Goal: Task Accomplishment & Management: Manage account settings

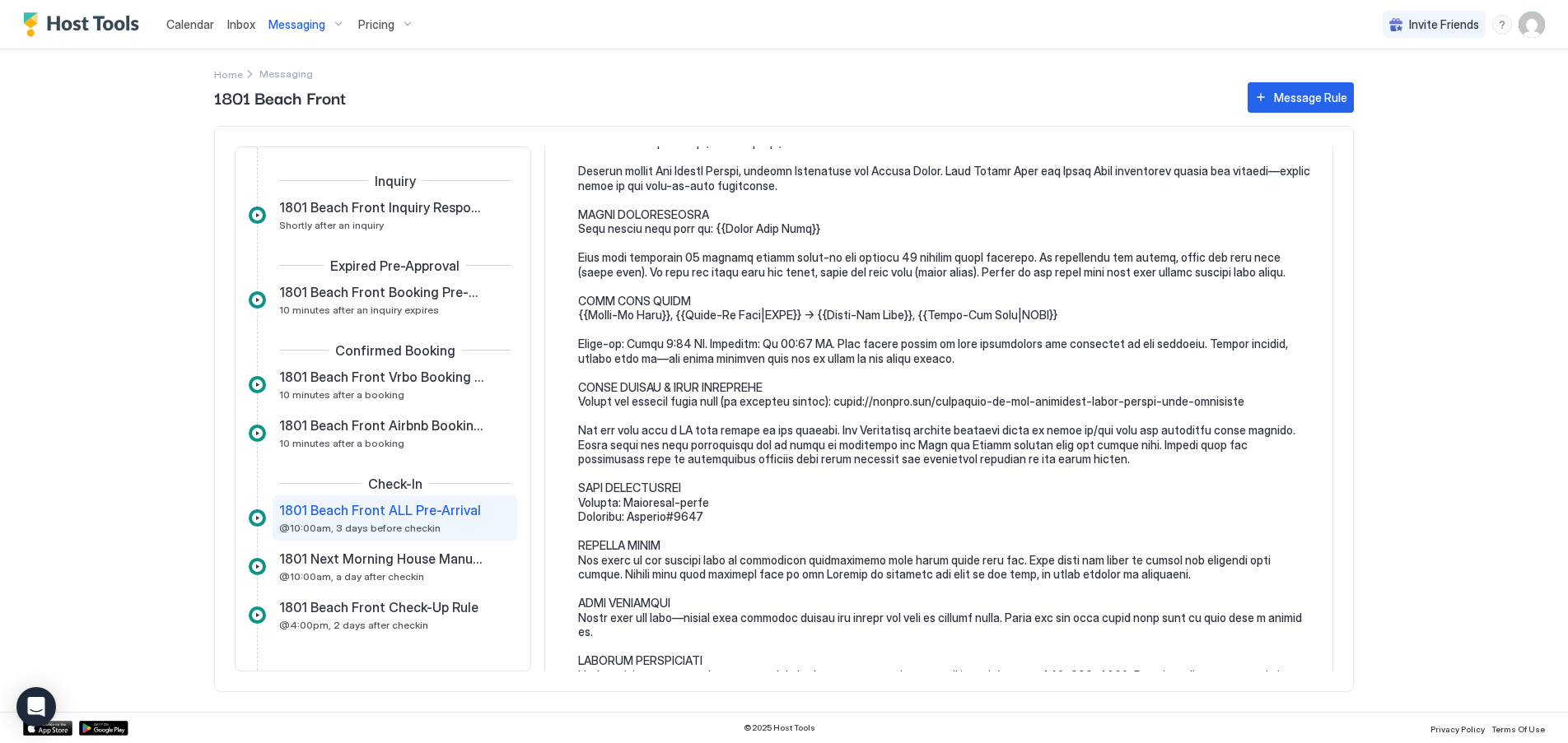
scroll to position [329, 0]
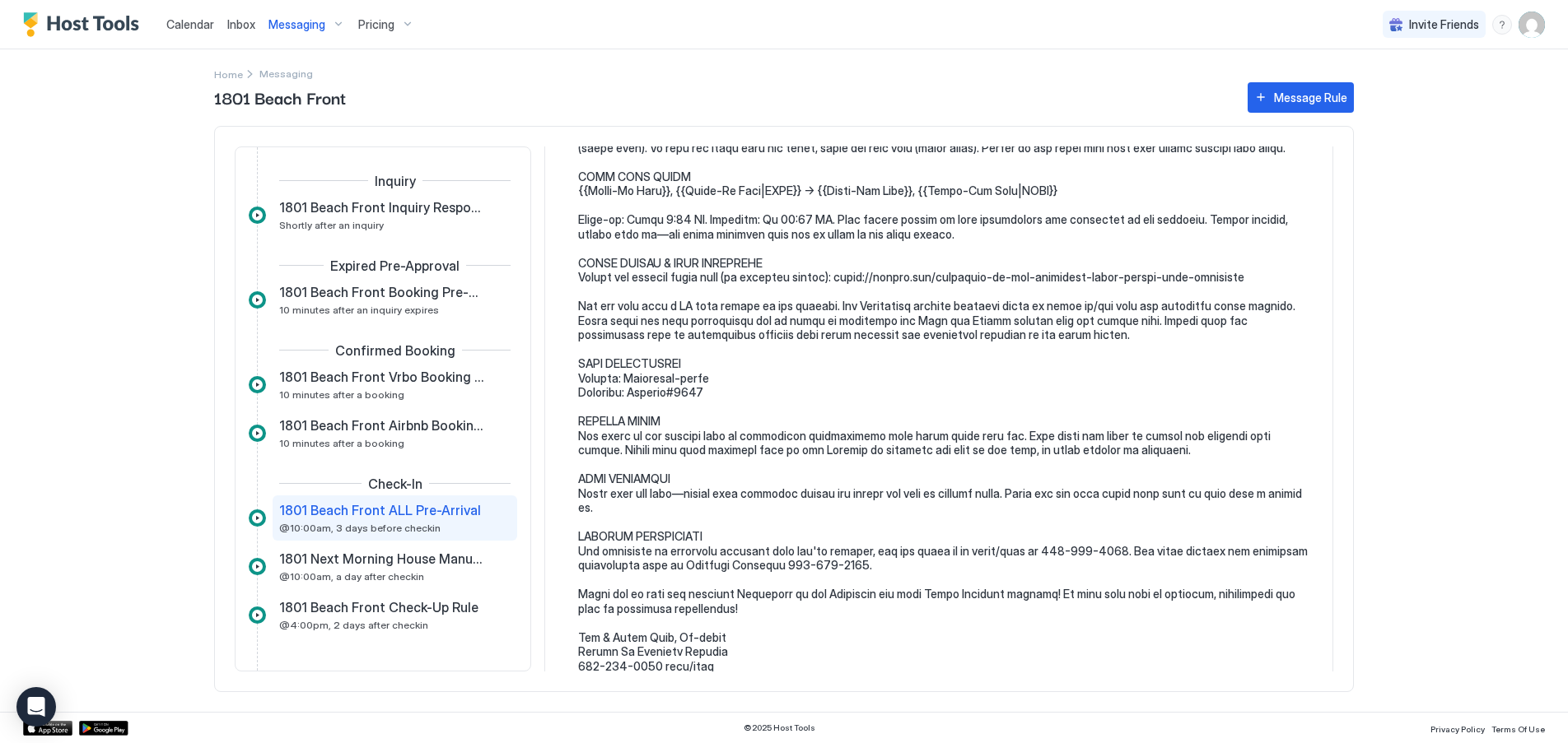
drag, startPoint x: 203, startPoint y: 28, endPoint x: 1477, endPoint y: 726, distance: 1452.7
click at [203, 27] on span "Calendar" at bounding box center [190, 25] width 47 height 14
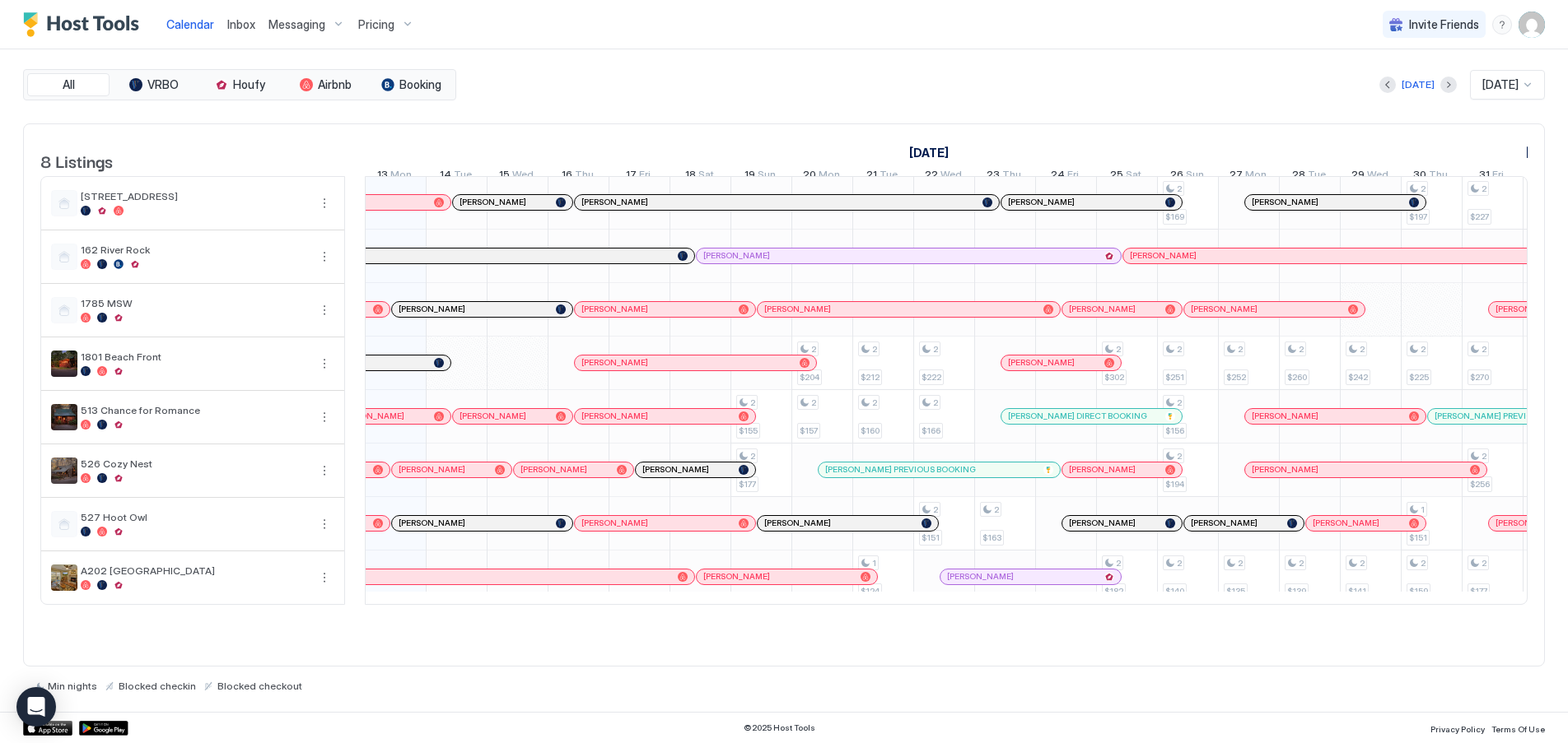
scroll to position [1, 580]
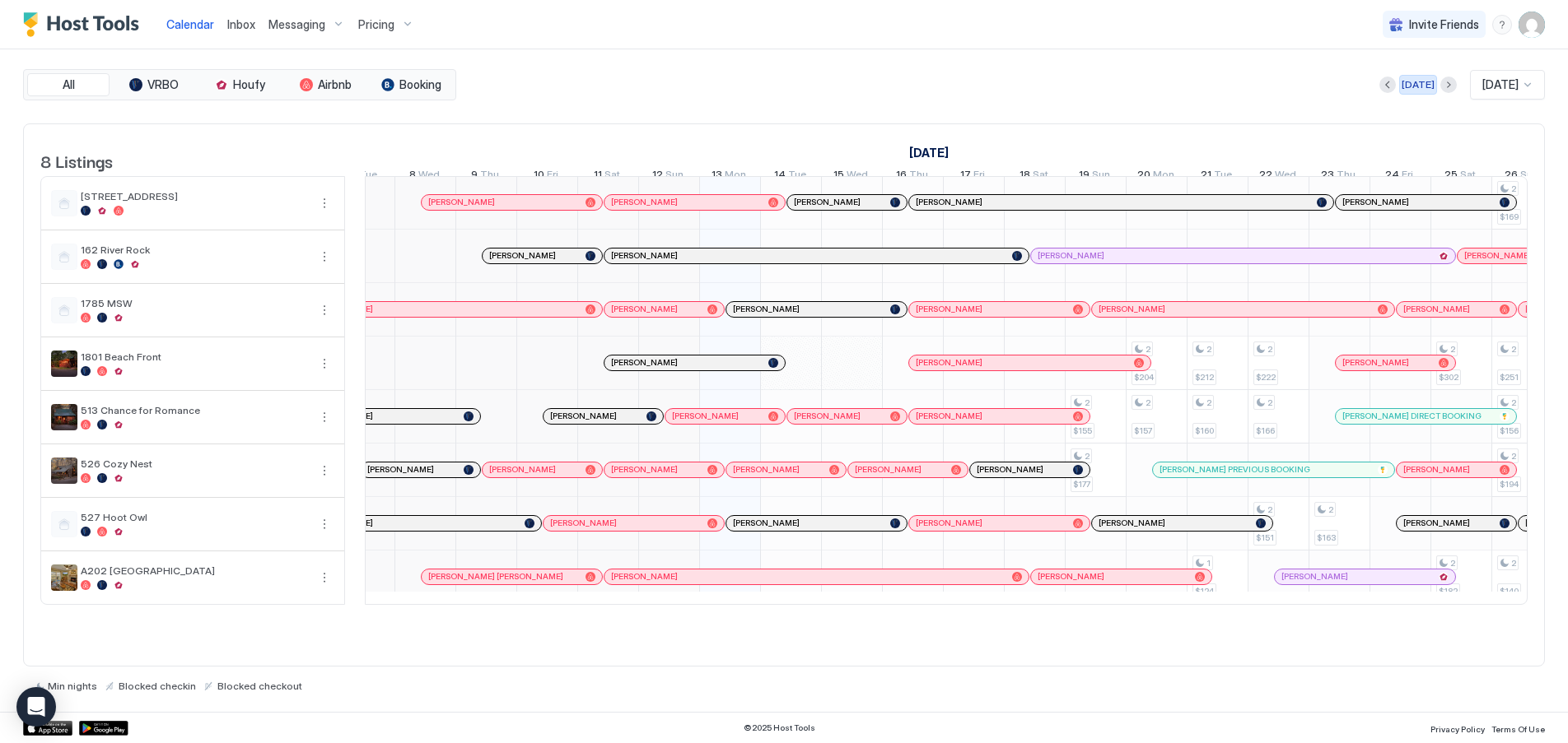
click at [1410, 89] on div "[DATE]" at bounding box center [1417, 85] width 33 height 15
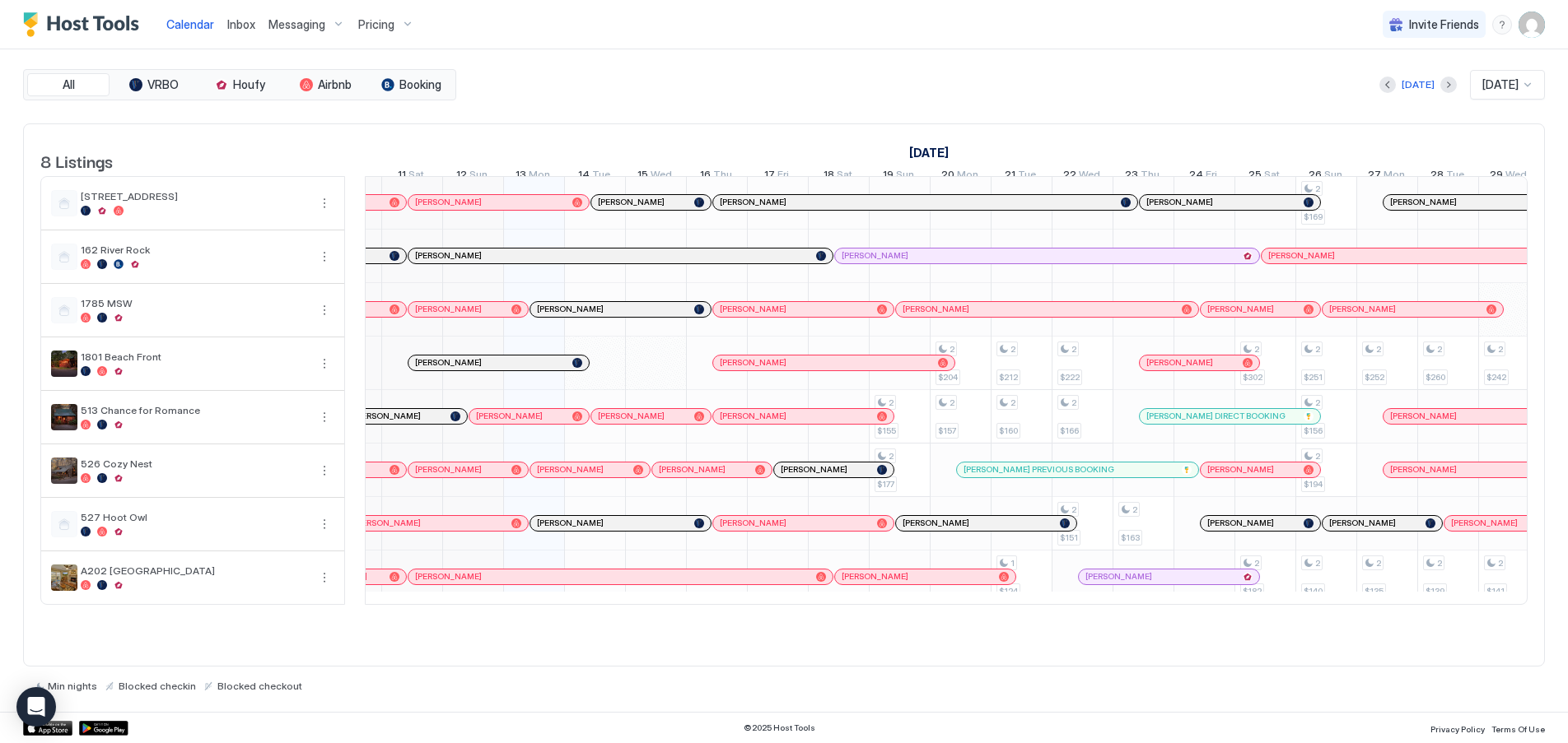
scroll to position [0, 0]
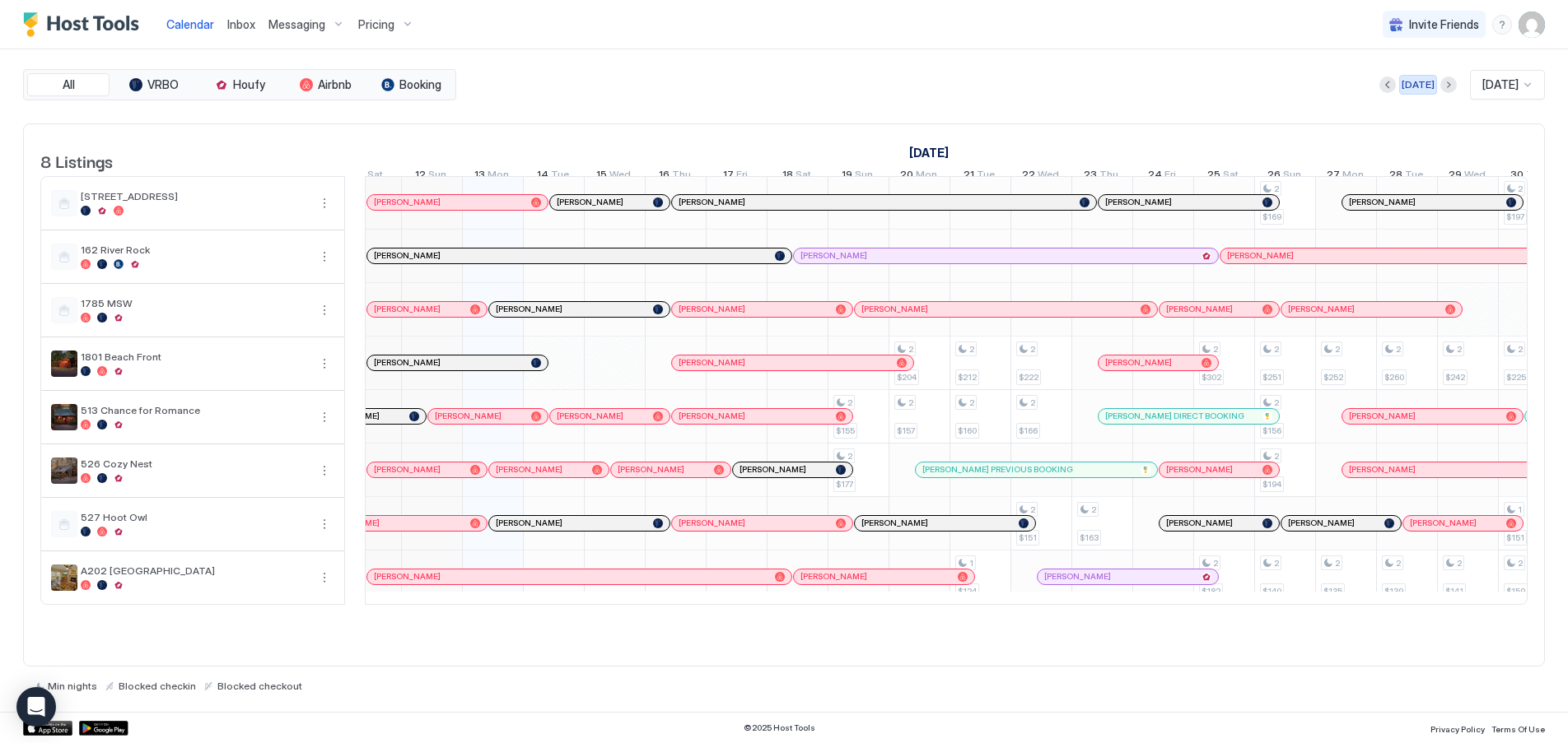
click at [1405, 85] on div "[DATE]" at bounding box center [1417, 85] width 33 height 15
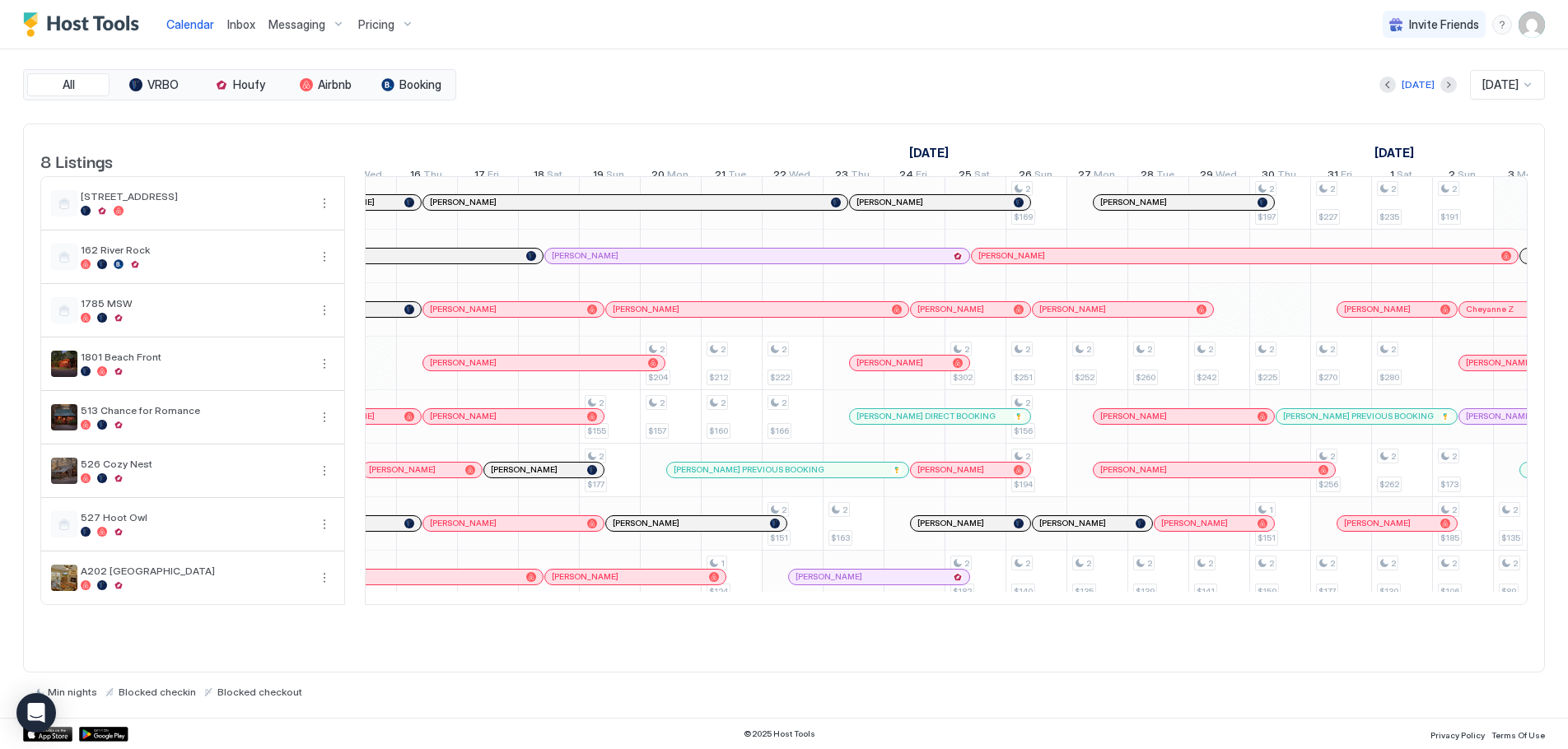
scroll to position [0, 1098]
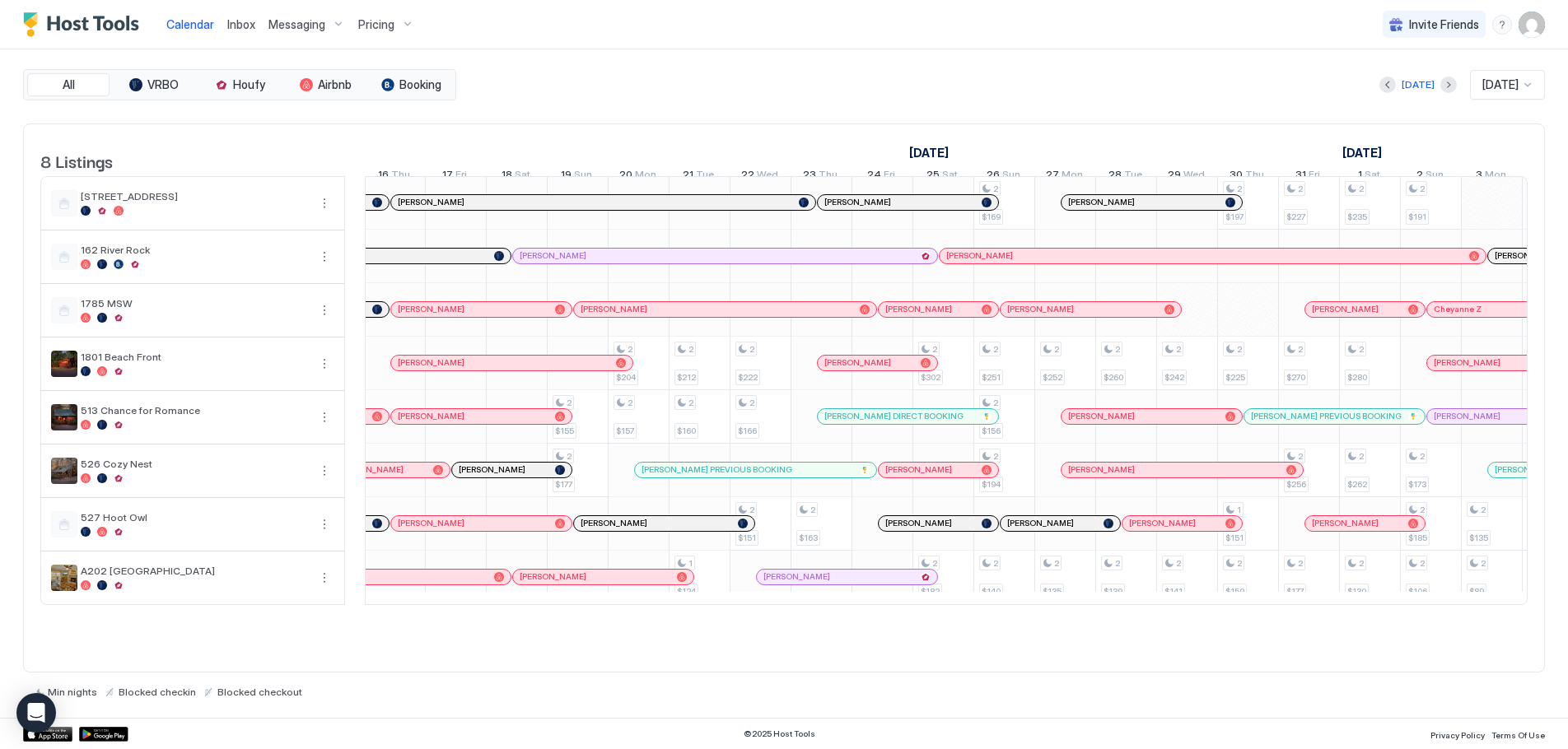
click at [245, 25] on span "Inbox" at bounding box center [241, 25] width 28 height 14
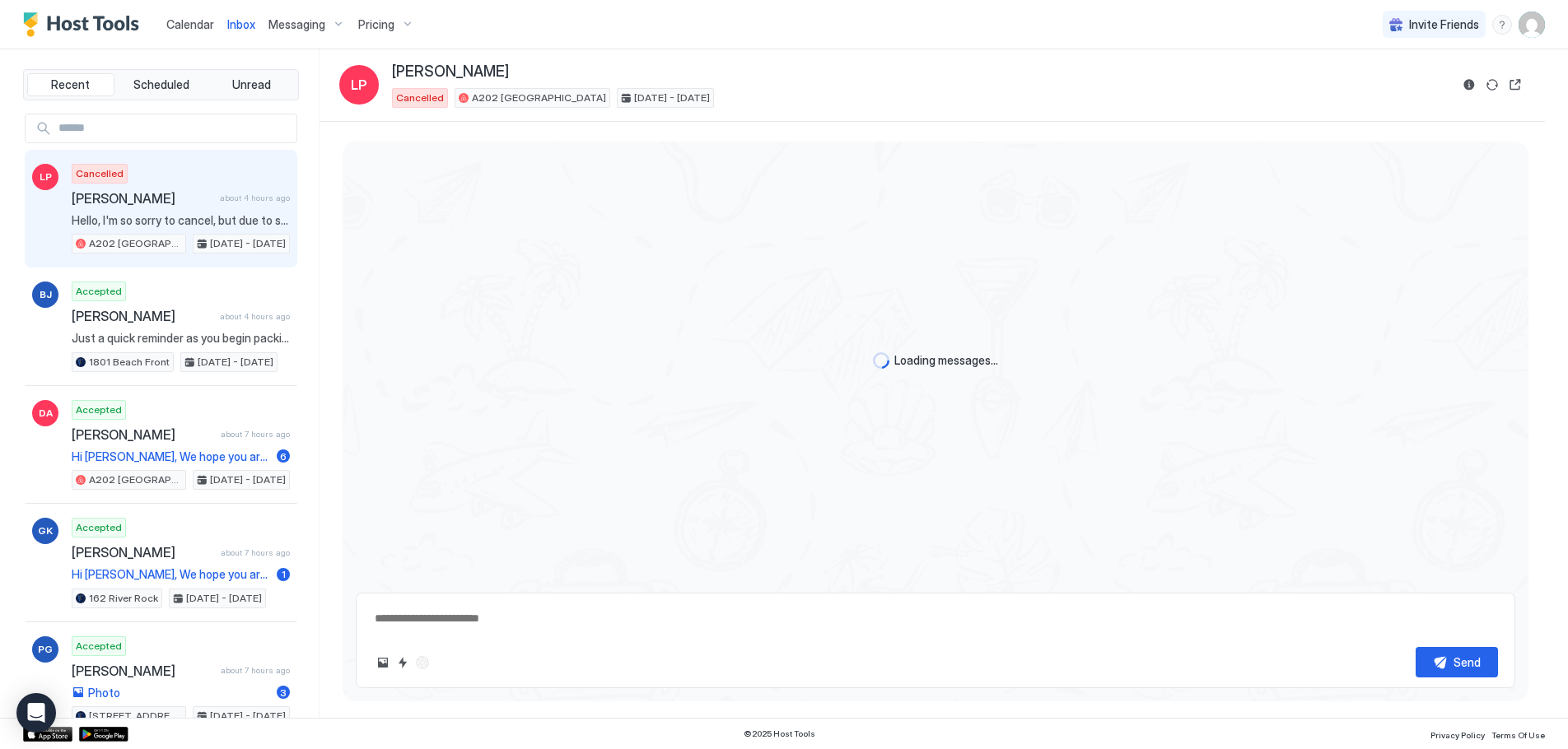
scroll to position [391, 0]
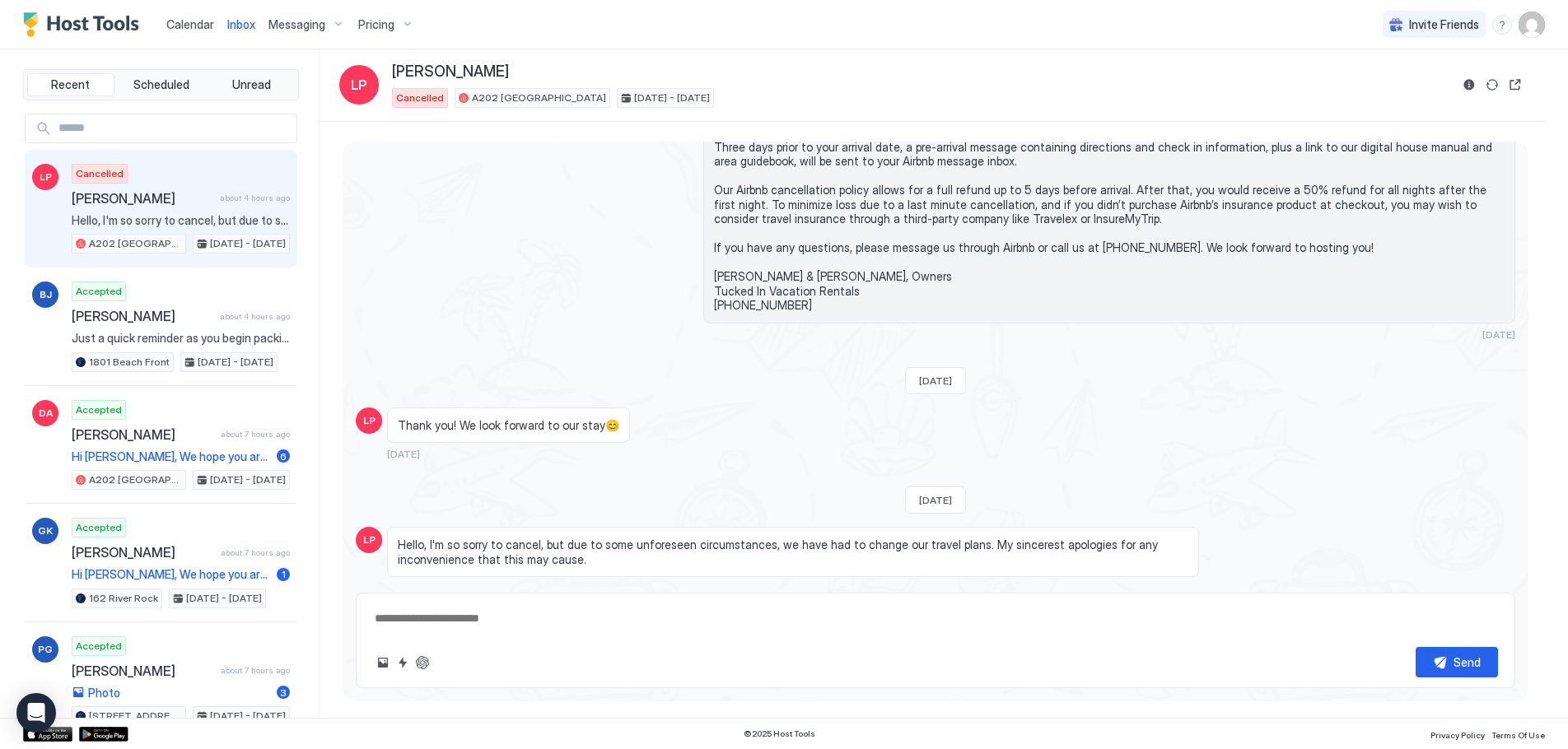
click at [1522, 28] on img "User profile" at bounding box center [1531, 25] width 27 height 27
click at [1393, 93] on span "Settings" at bounding box center [1383, 92] width 44 height 15
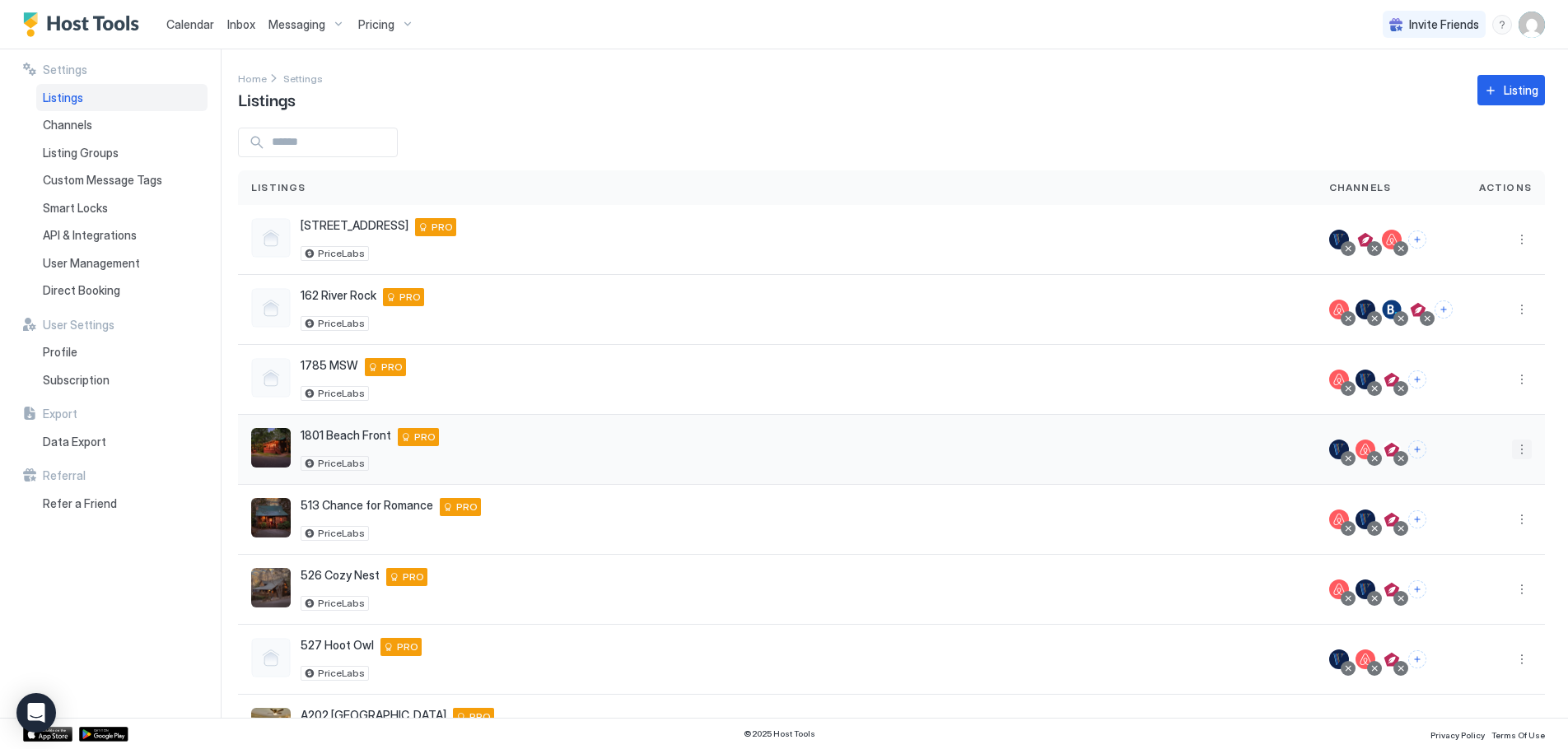
click at [1512, 447] on button "More options" at bounding box center [1522, 449] width 20 height 20
click at [1467, 528] on span "Listing Settings" at bounding box center [1471, 525] width 73 height 13
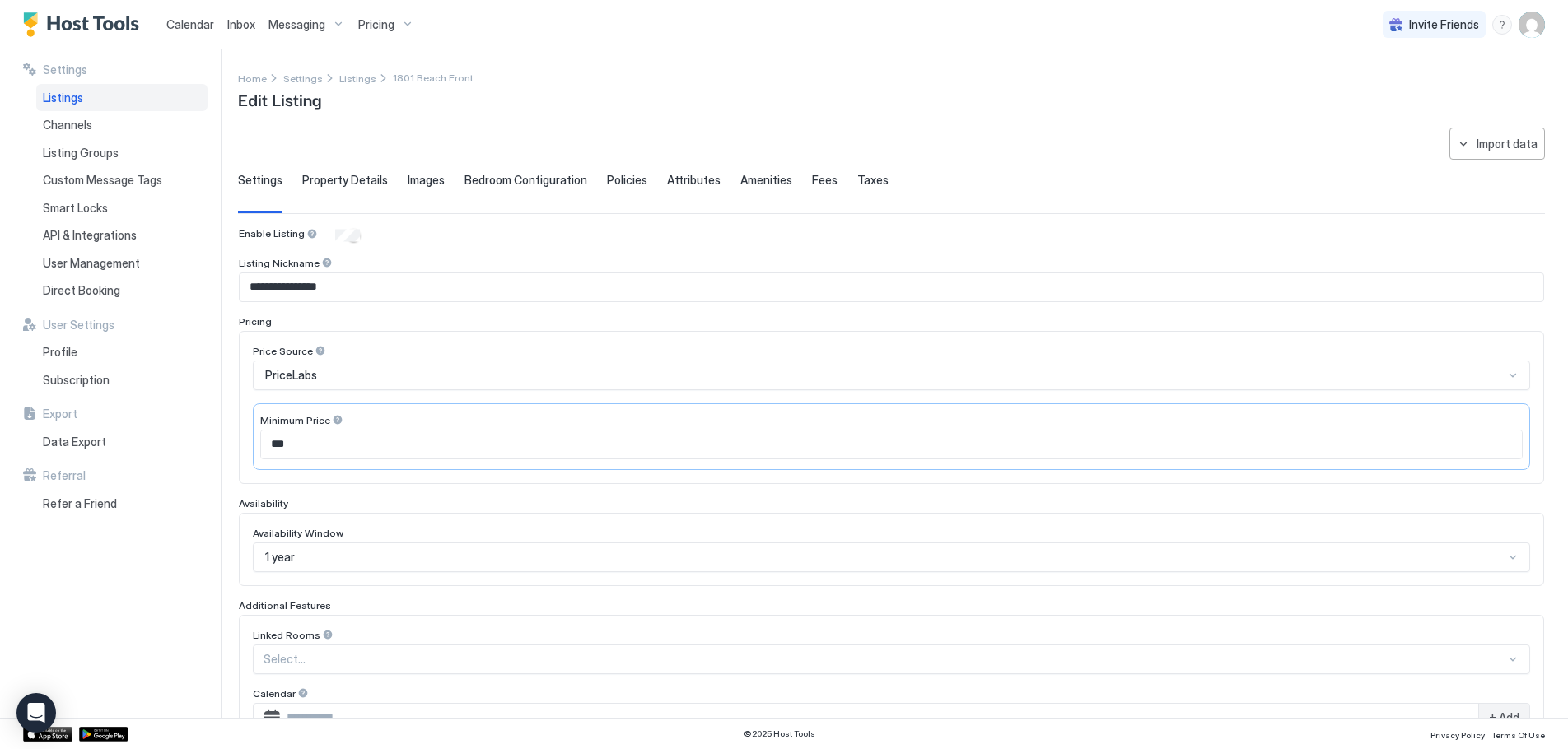
click at [358, 176] on span "Property Details" at bounding box center [345, 179] width 86 height 15
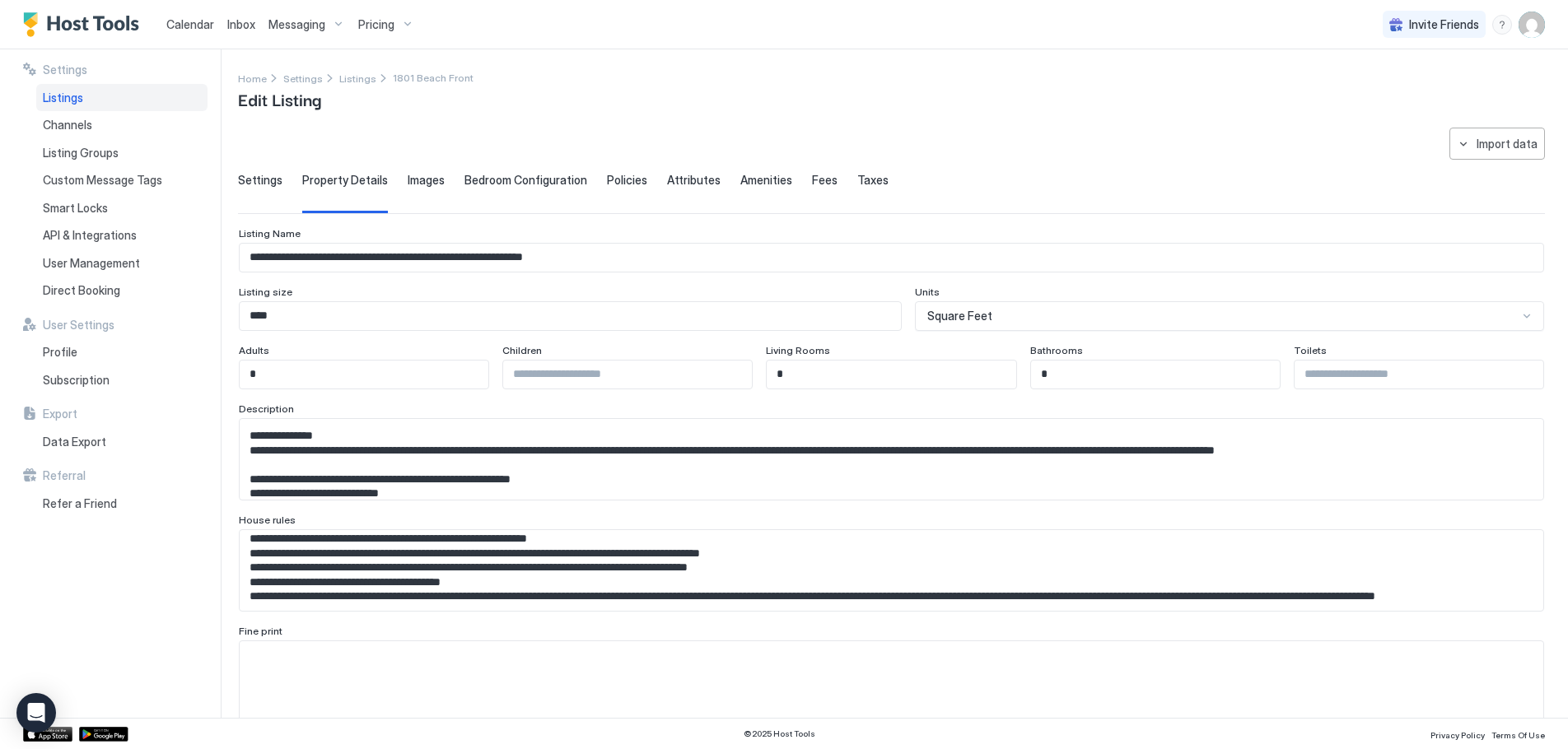
click at [418, 179] on span "Images" at bounding box center [427, 179] width 37 height 15
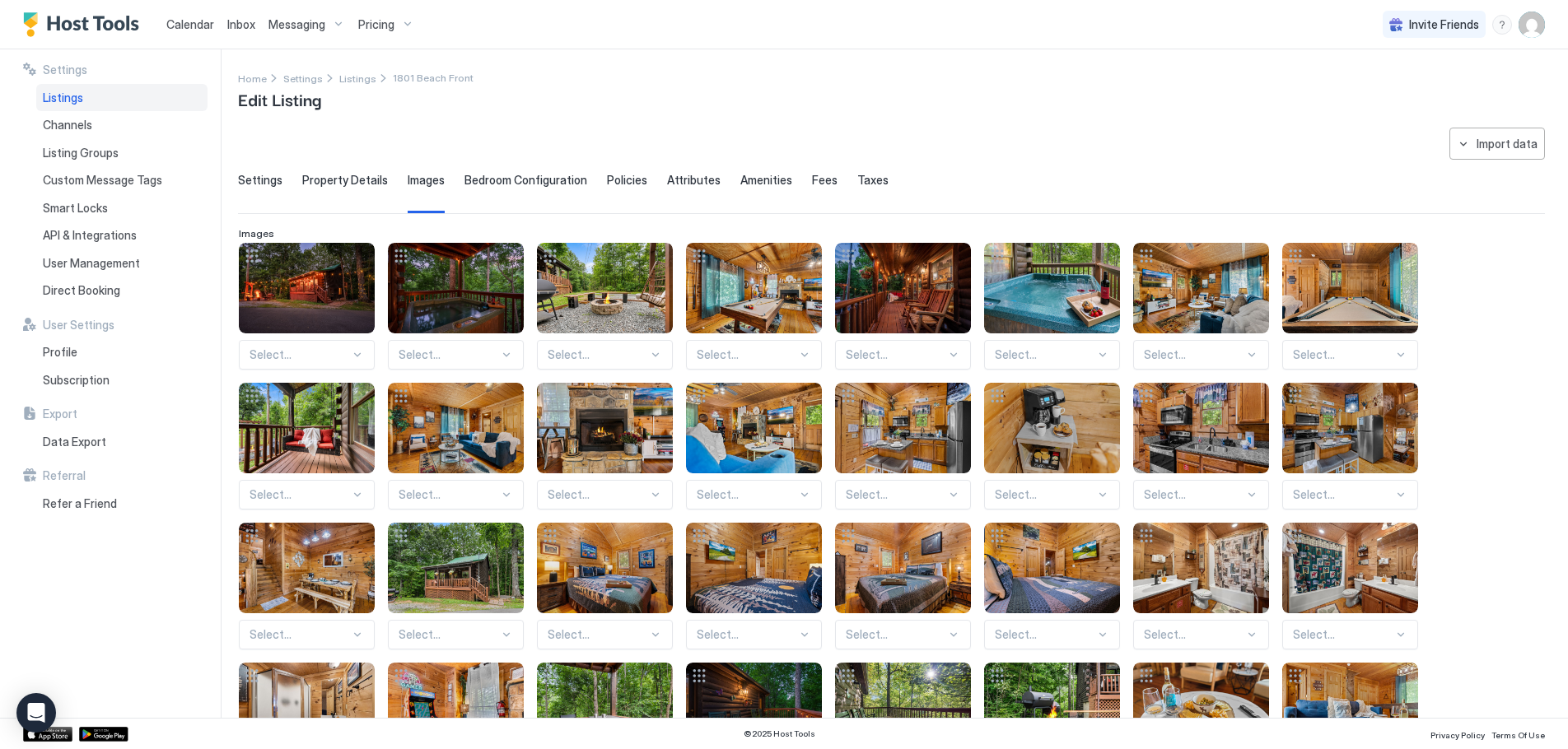
click at [510, 182] on span "Bedroom Configuration" at bounding box center [525, 179] width 122 height 15
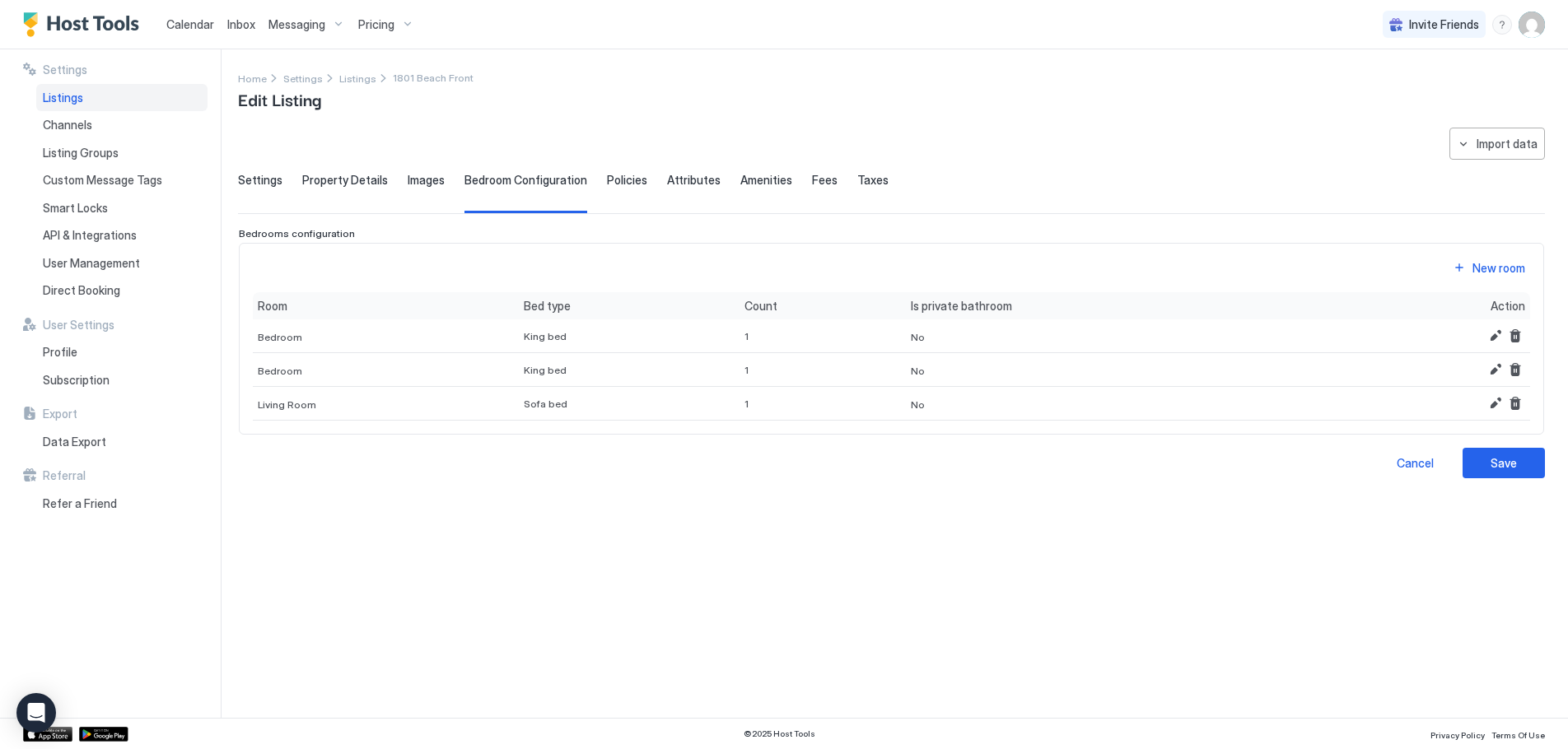
click at [613, 182] on span "Policies" at bounding box center [627, 179] width 40 height 15
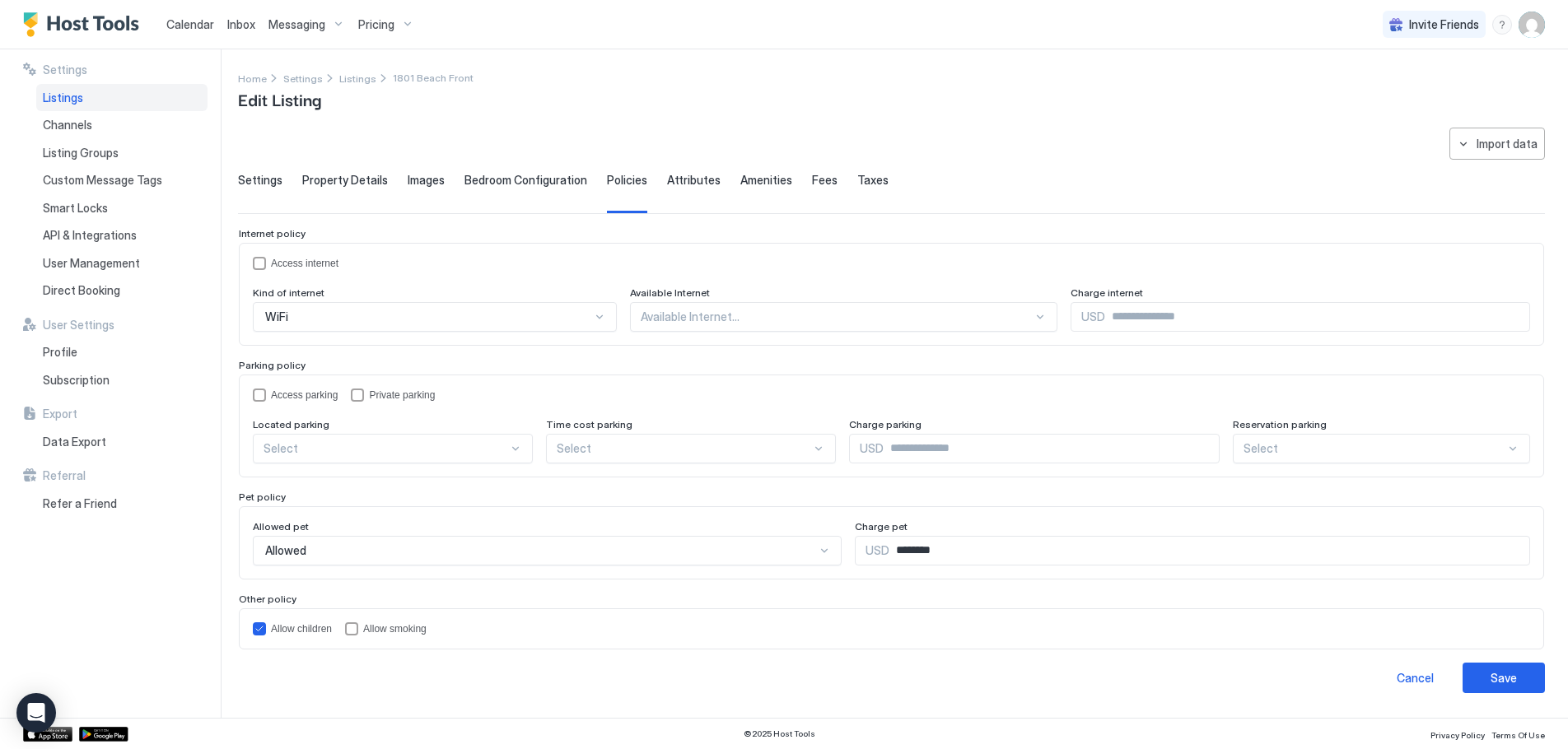
click at [688, 185] on span "Attributes" at bounding box center [694, 179] width 53 height 15
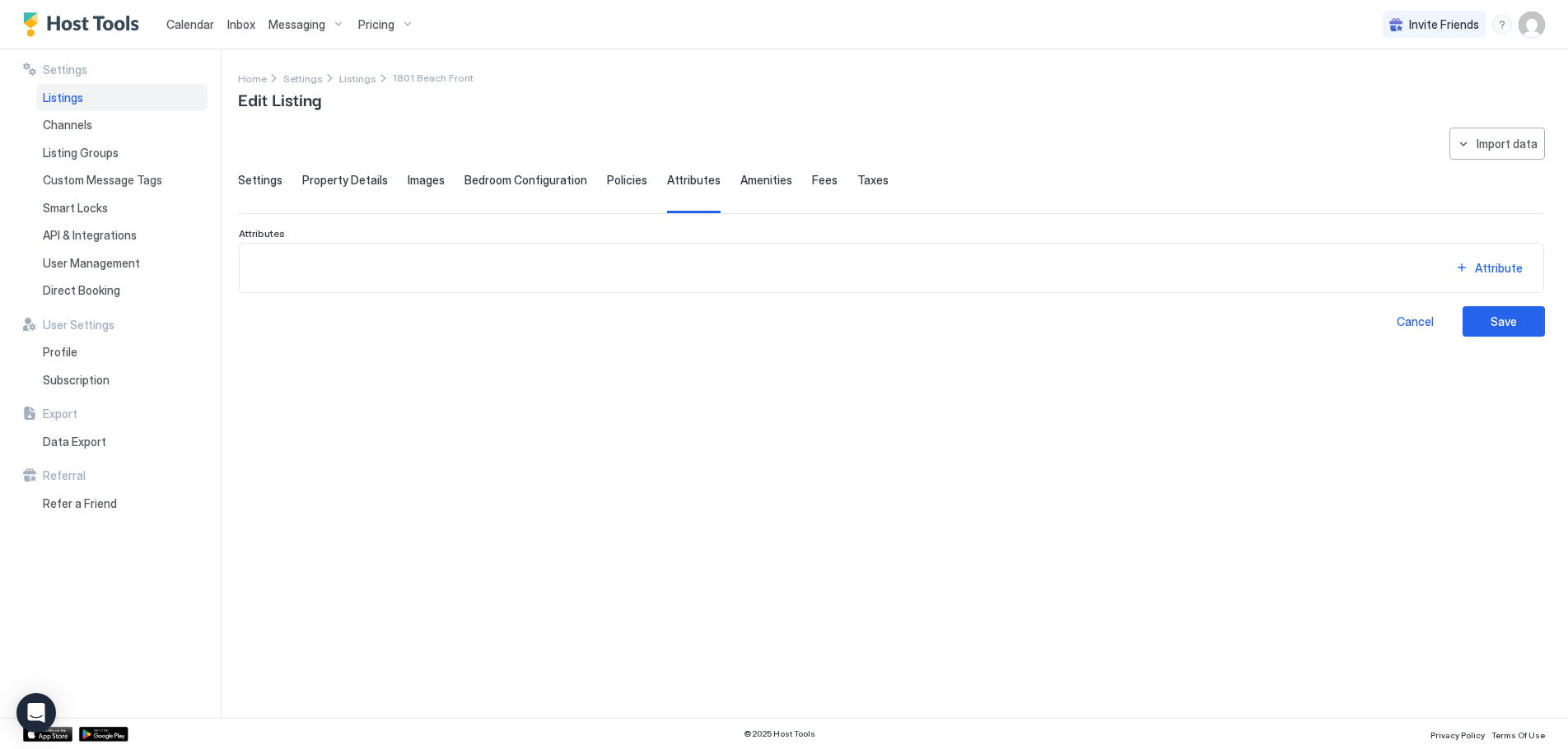
click at [746, 179] on span "Amenities" at bounding box center [766, 179] width 52 height 15
click at [812, 180] on span "Fees" at bounding box center [825, 179] width 26 height 15
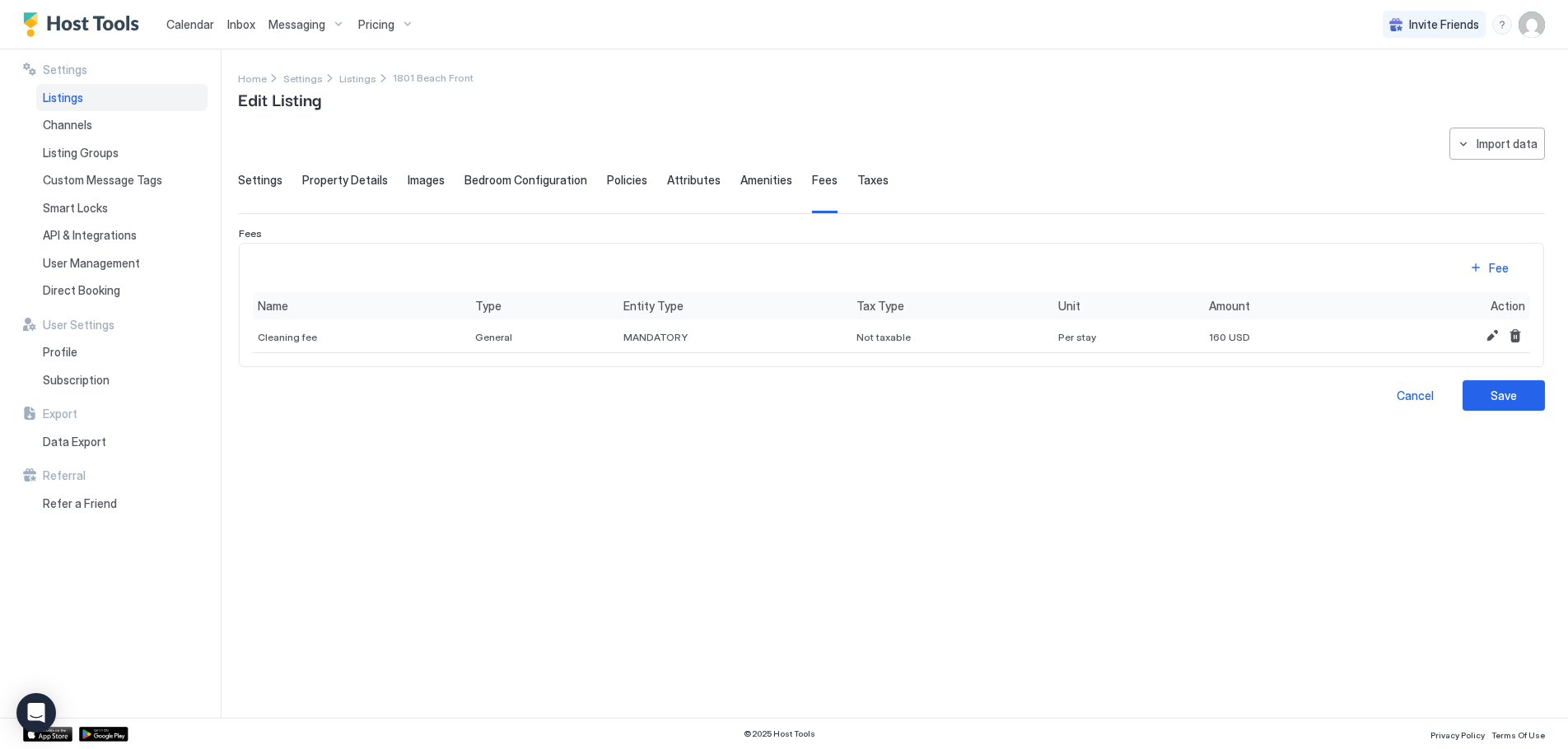
click at [857, 185] on span "Taxes" at bounding box center [873, 179] width 32 height 15
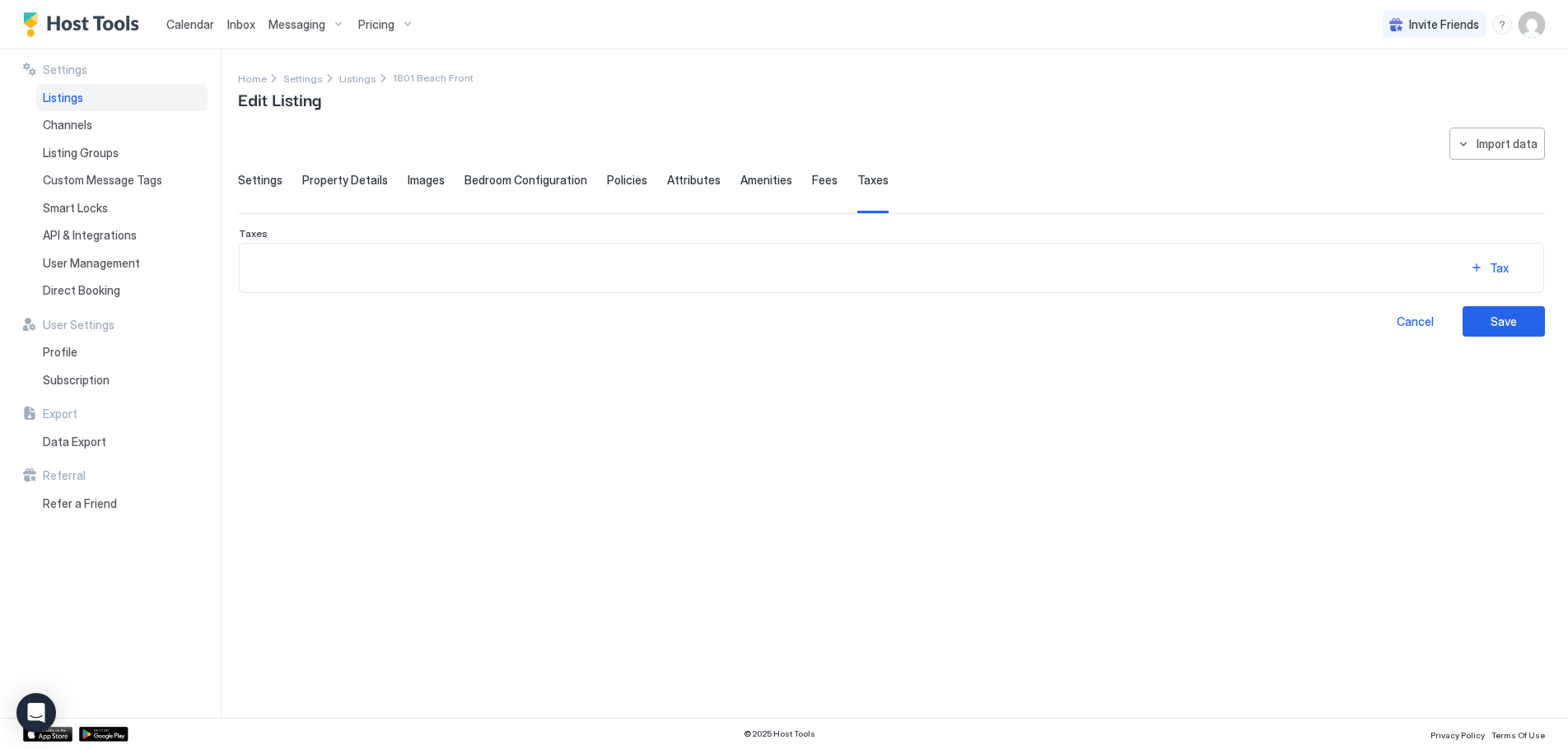
click at [348, 183] on span "Property Details" at bounding box center [345, 179] width 86 height 15
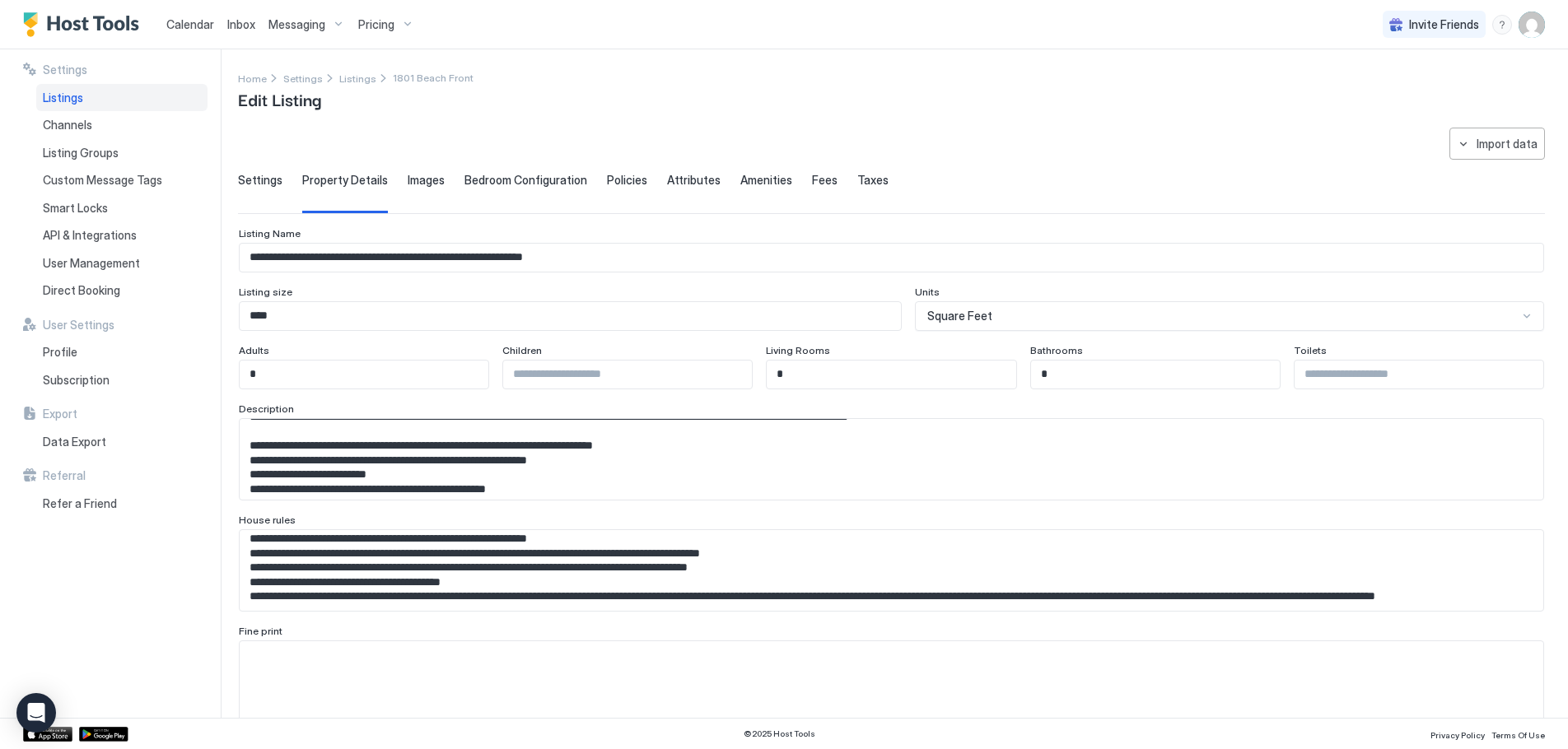
click at [411, 177] on span "Images" at bounding box center [427, 179] width 37 height 15
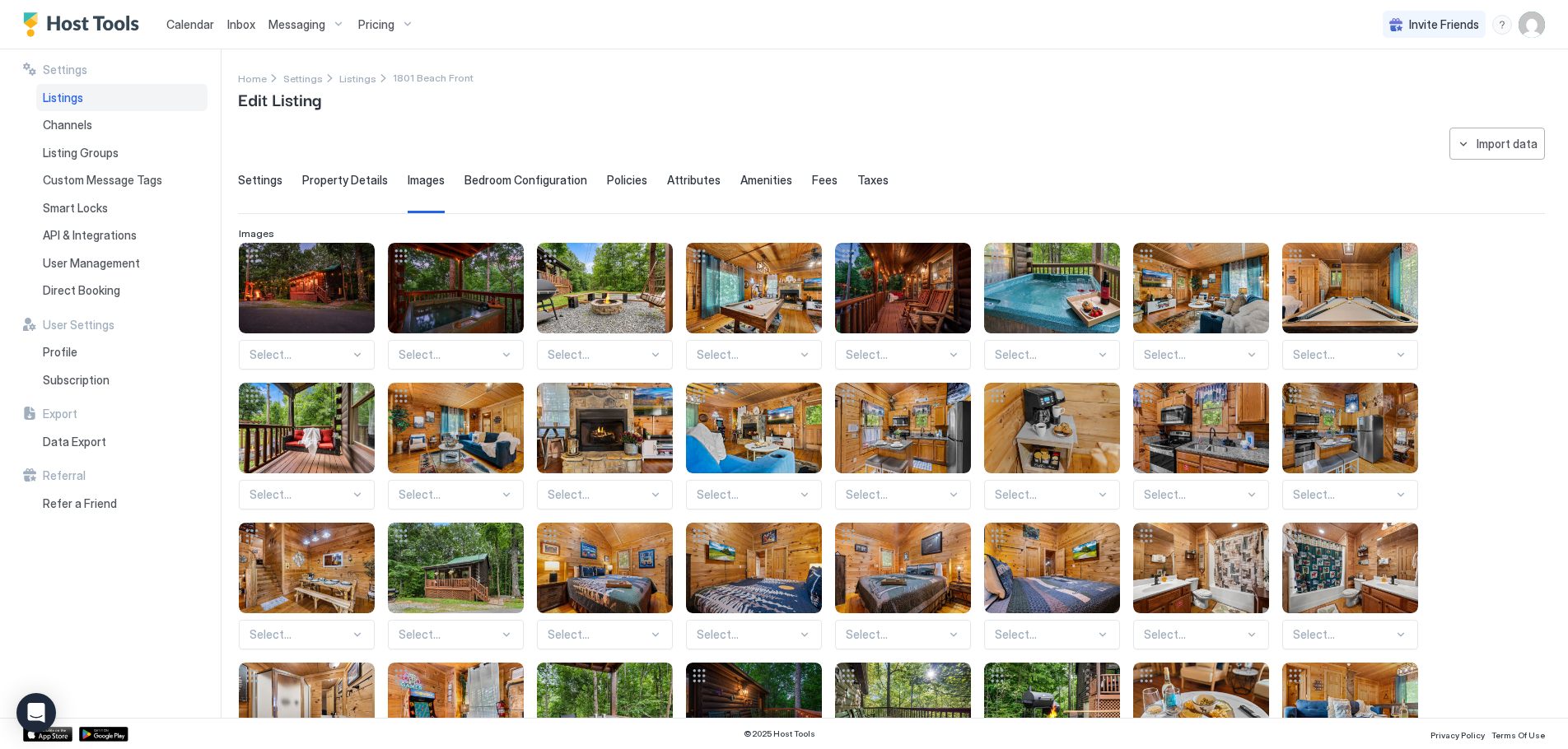
click at [513, 182] on span "Bedroom Configuration" at bounding box center [525, 179] width 122 height 15
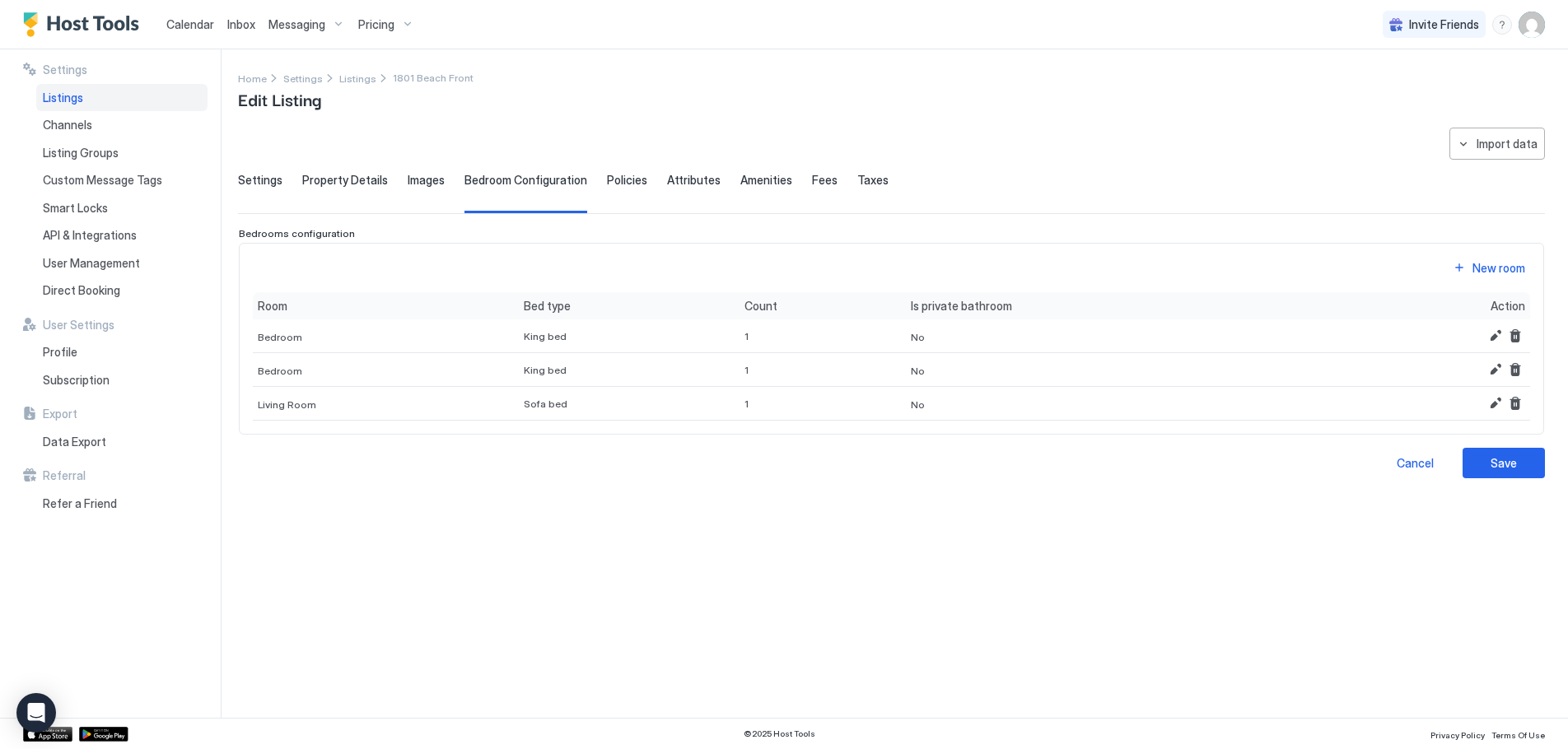
click at [617, 180] on span "Policies" at bounding box center [627, 179] width 40 height 15
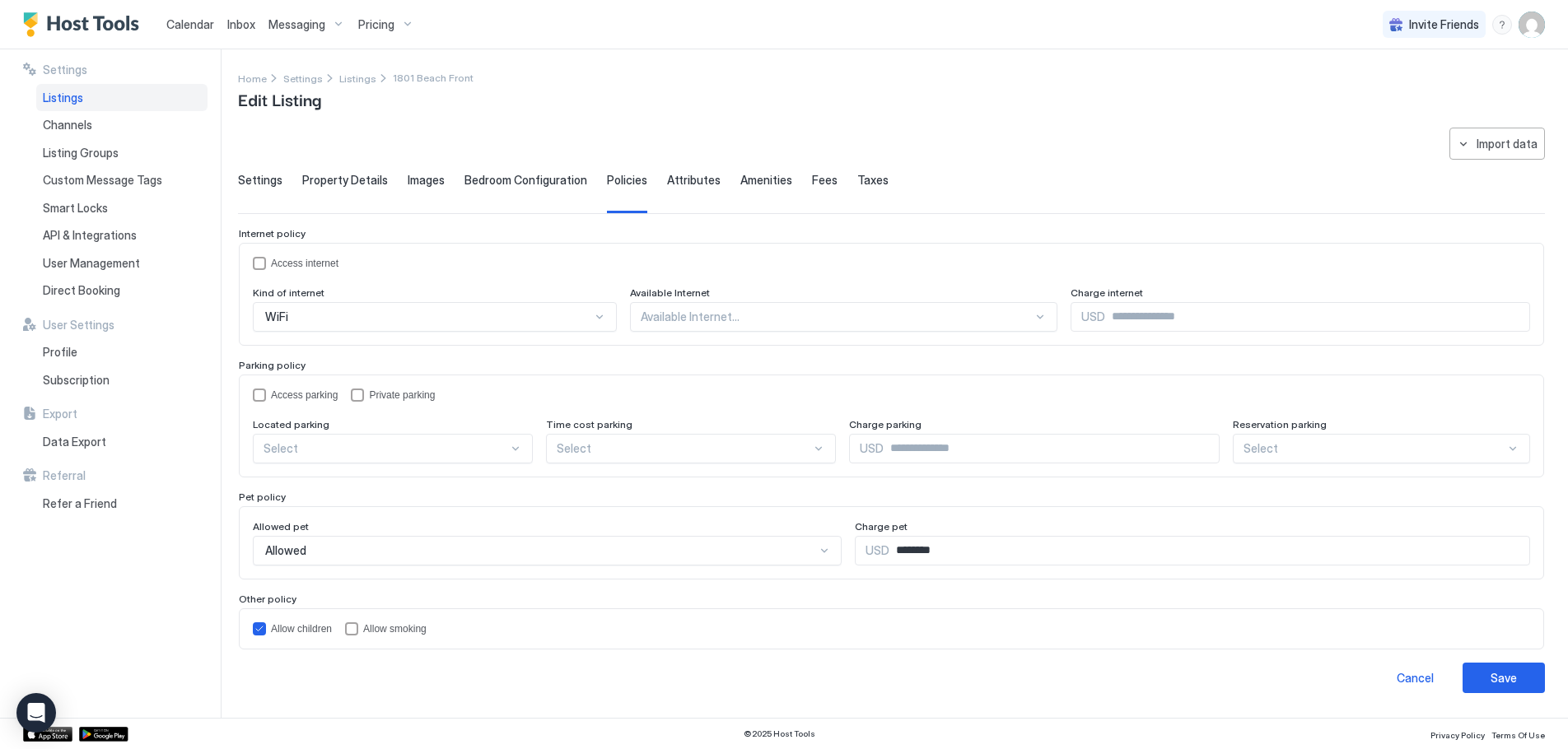
click at [688, 182] on span "Attributes" at bounding box center [694, 179] width 53 height 15
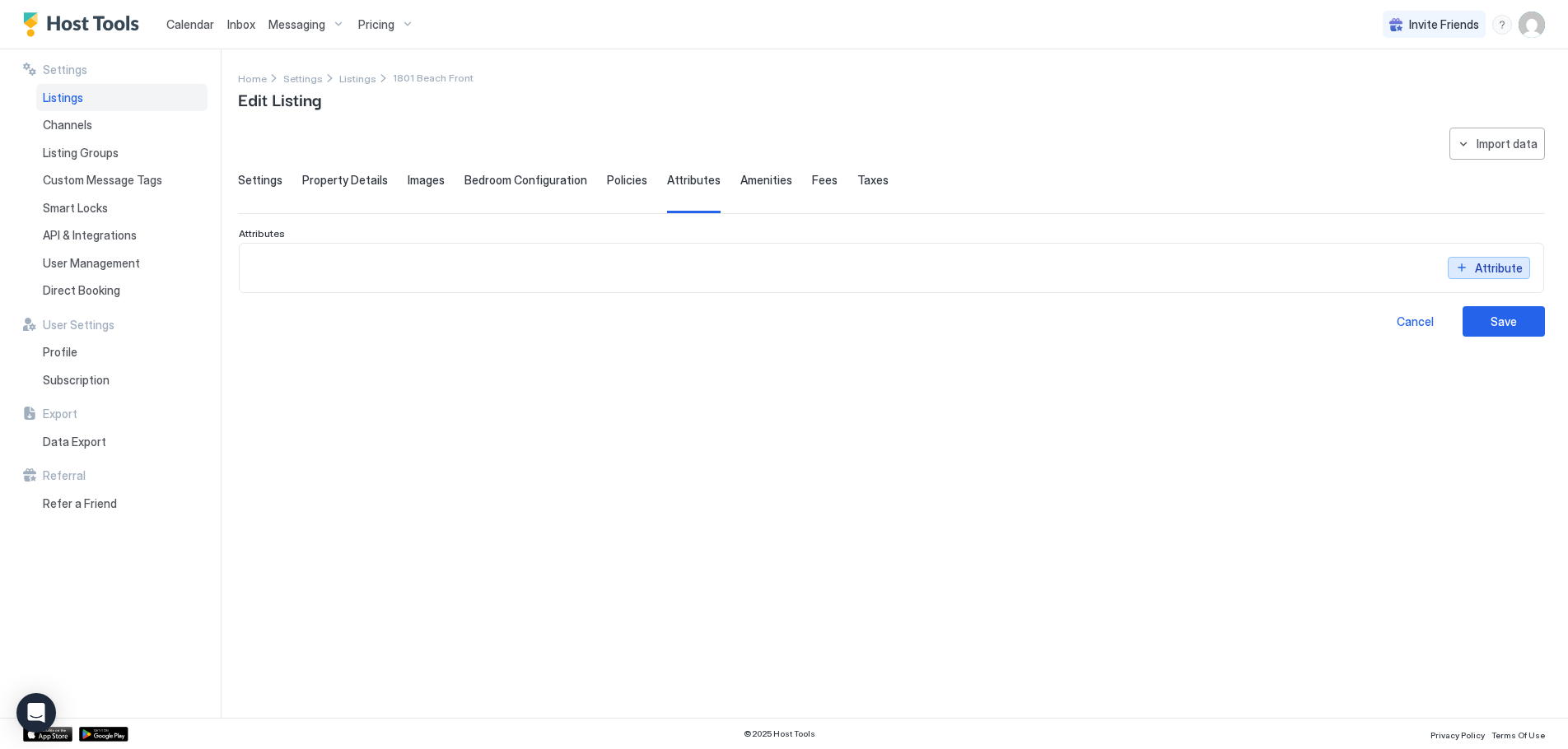
click at [1501, 272] on div "Attribute" at bounding box center [1498, 268] width 47 height 18
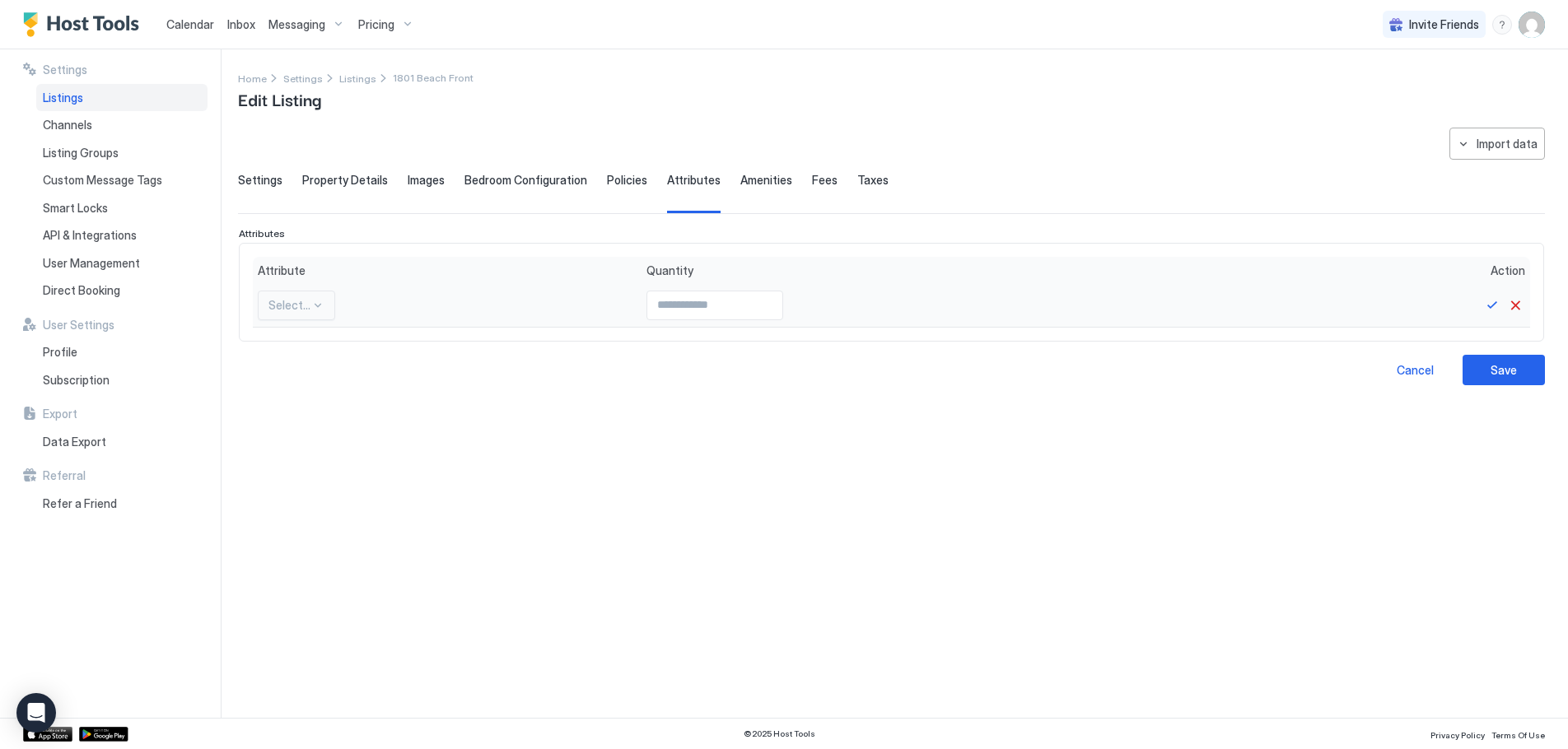
click at [319, 304] on div at bounding box center [317, 305] width 13 height 13
click at [1417, 369] on div "Cancel" at bounding box center [1415, 371] width 37 height 18
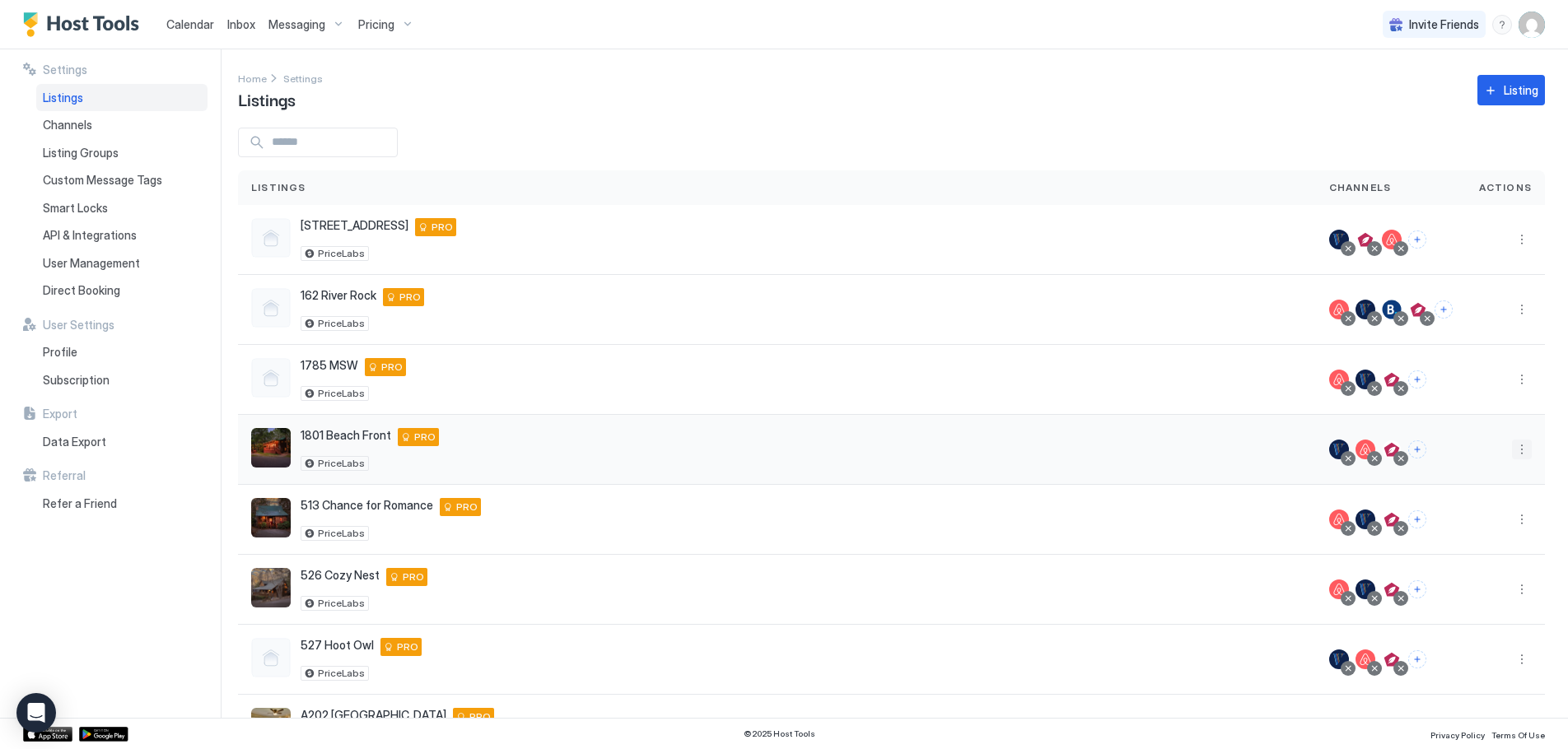
click at [1512, 449] on button "More options" at bounding box center [1522, 449] width 20 height 20
click at [1498, 524] on span "Listing Settings" at bounding box center [1471, 525] width 73 height 13
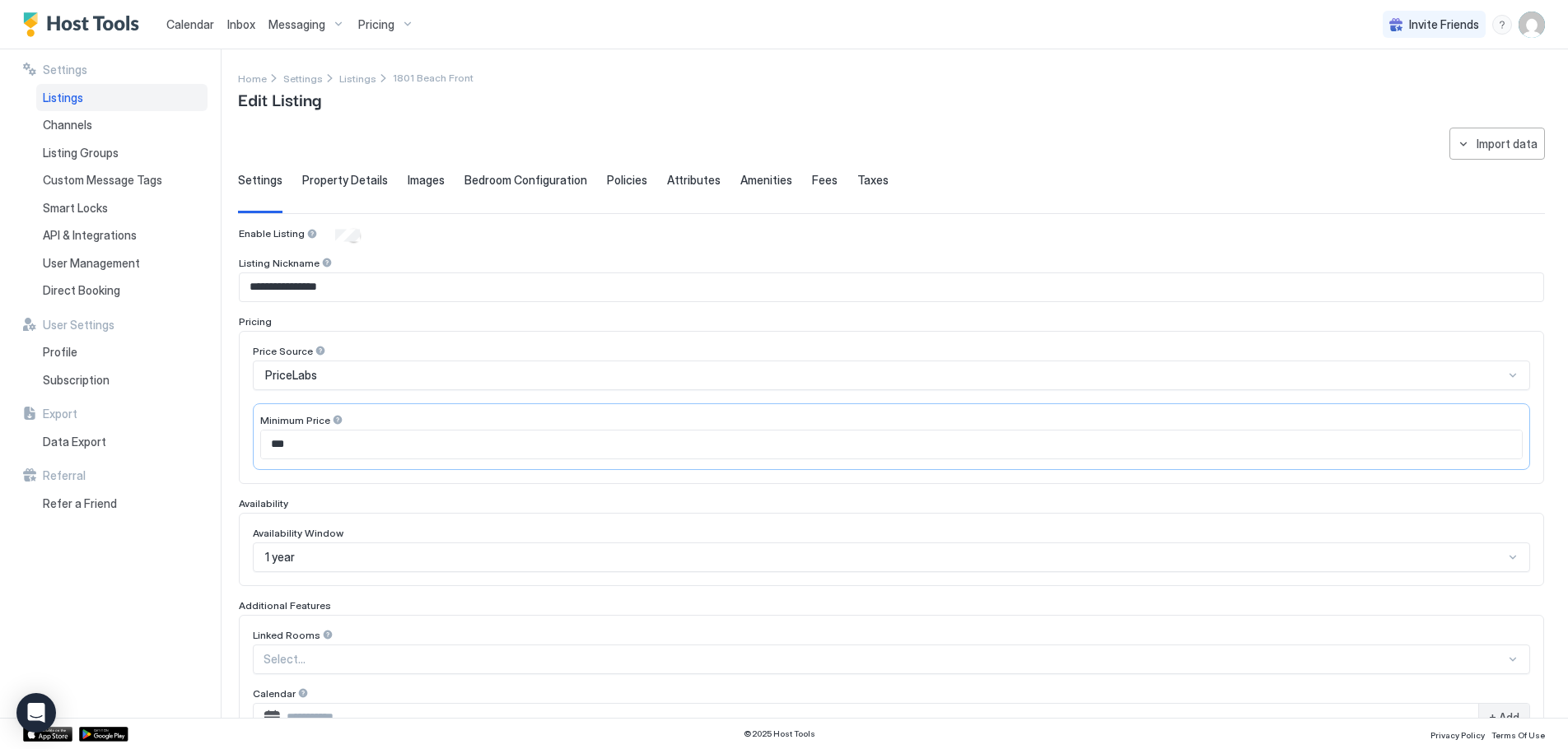
click at [743, 178] on span "Amenities" at bounding box center [766, 179] width 52 height 15
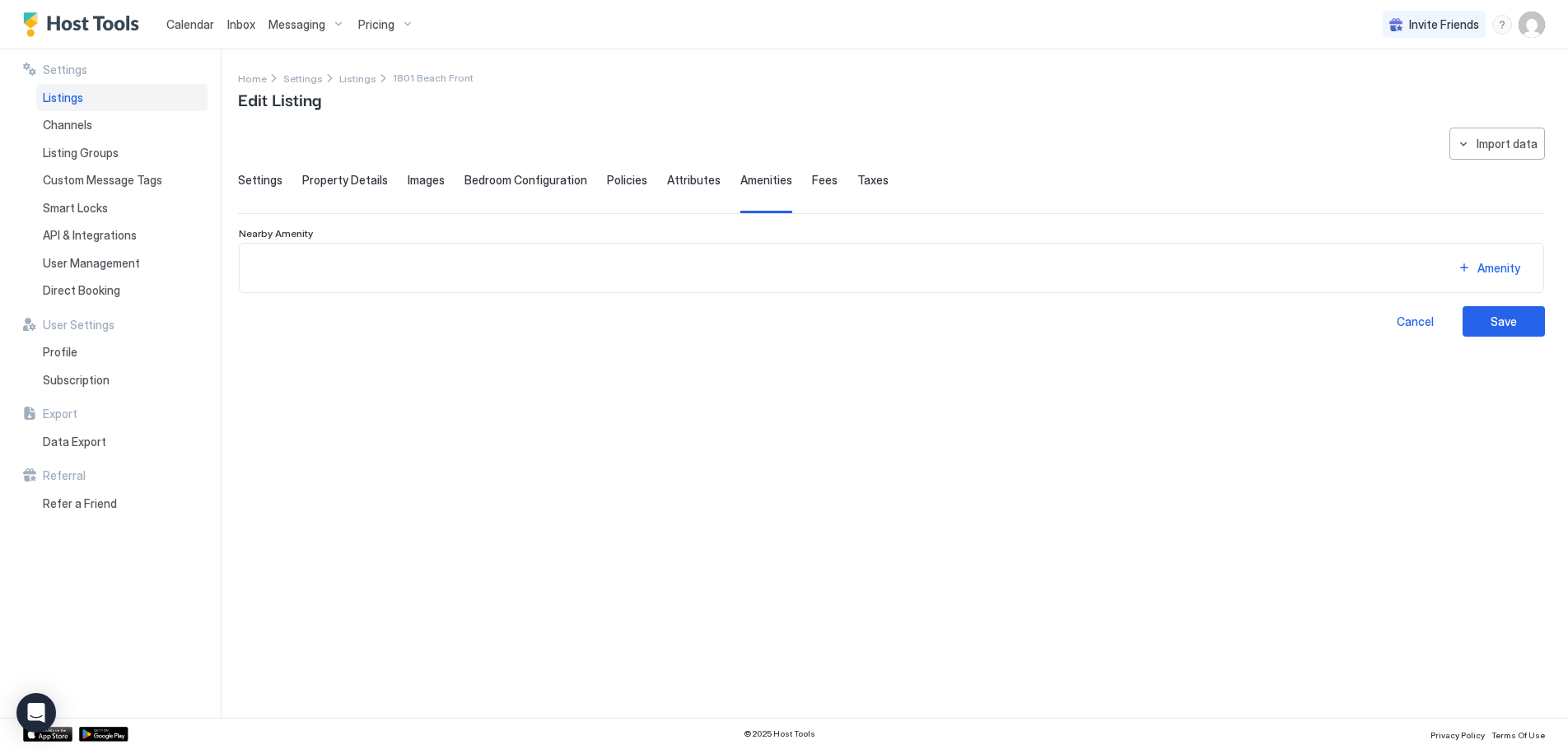
click at [812, 183] on span "Fees" at bounding box center [825, 179] width 26 height 15
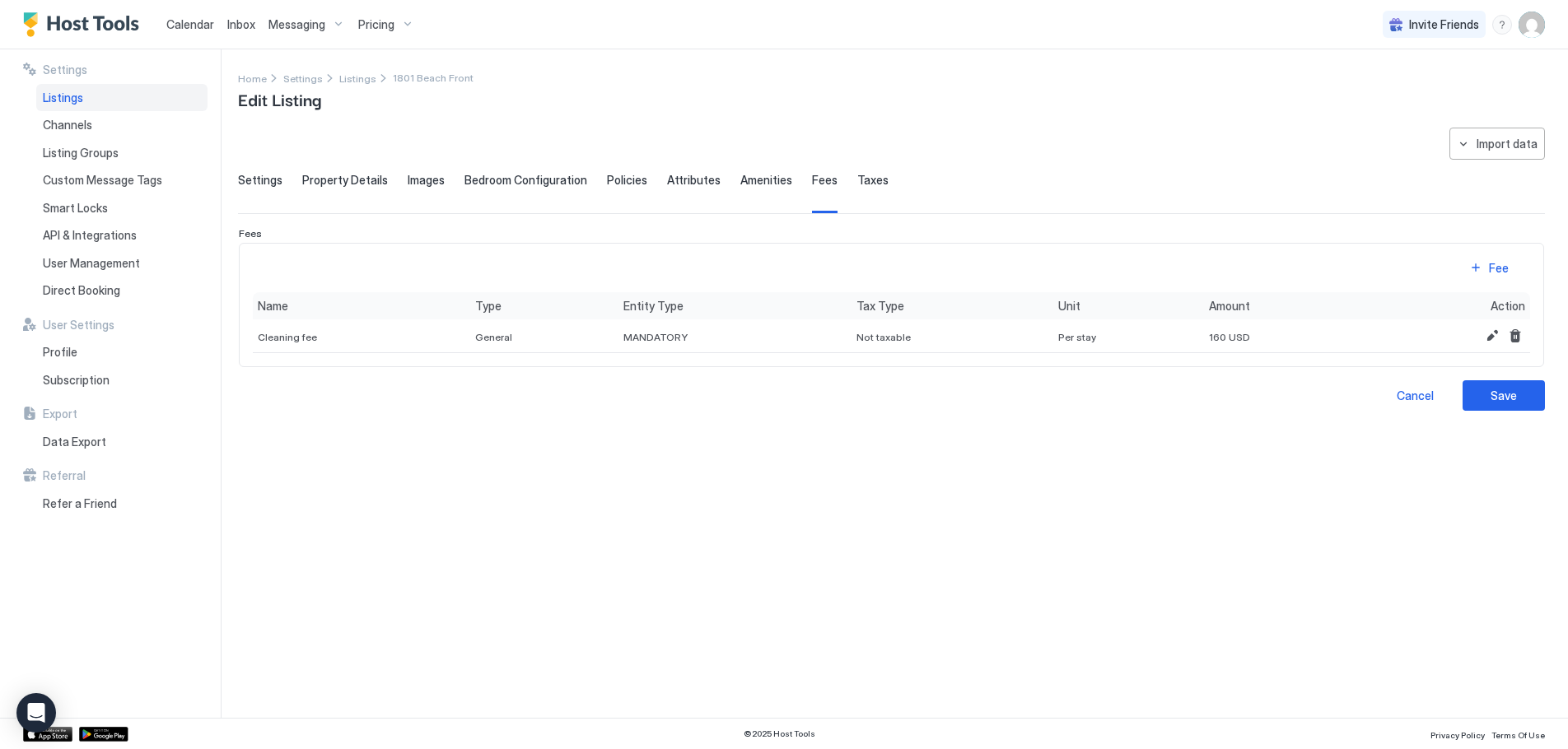
click at [1503, 28] on div "menu" at bounding box center [1502, 25] width 20 height 20
click at [1374, 45] on span "Help Center" at bounding box center [1359, 48] width 63 height 15
click at [103, 262] on span "User Management" at bounding box center [91, 263] width 98 height 15
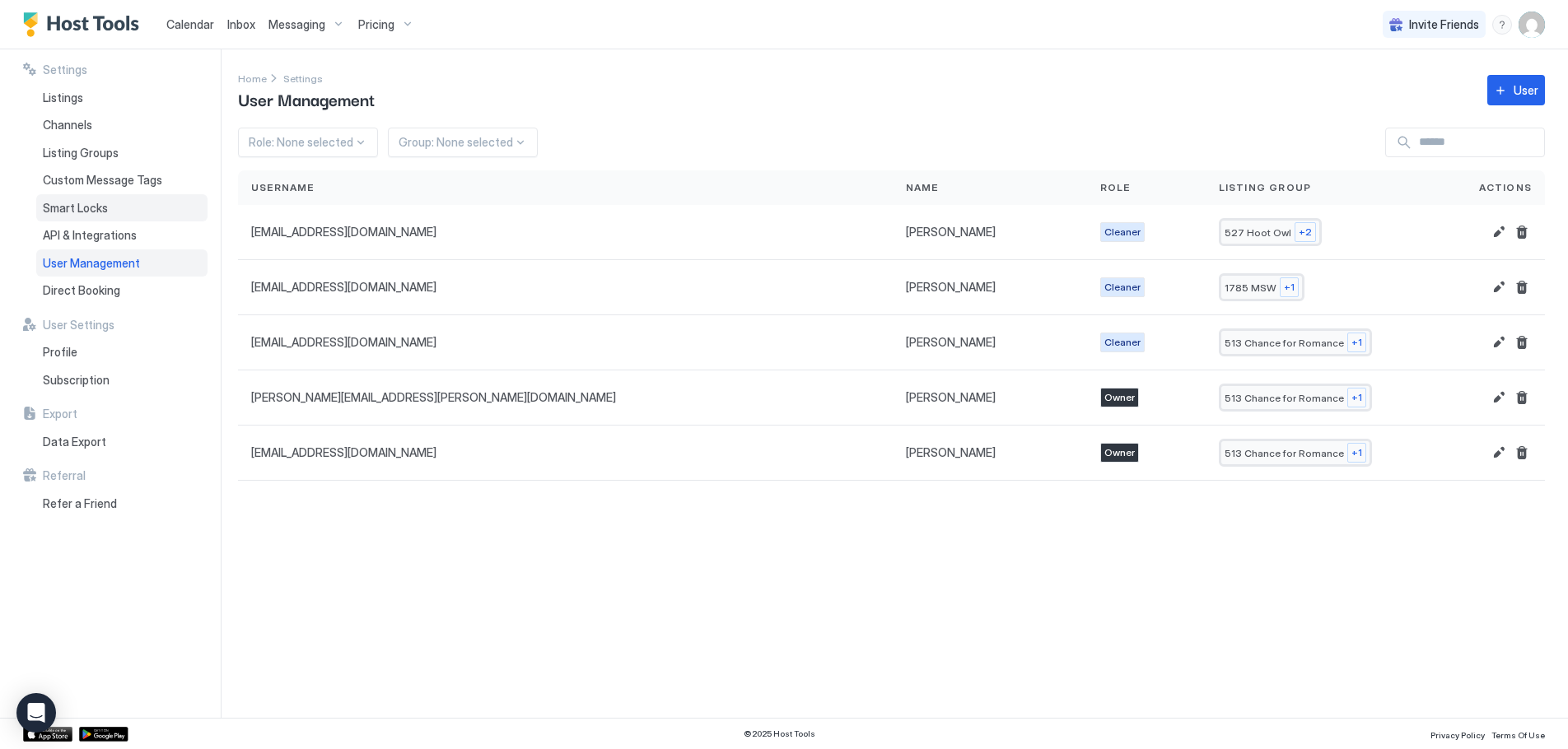
click at [88, 207] on span "Smart Locks" at bounding box center [75, 208] width 65 height 15
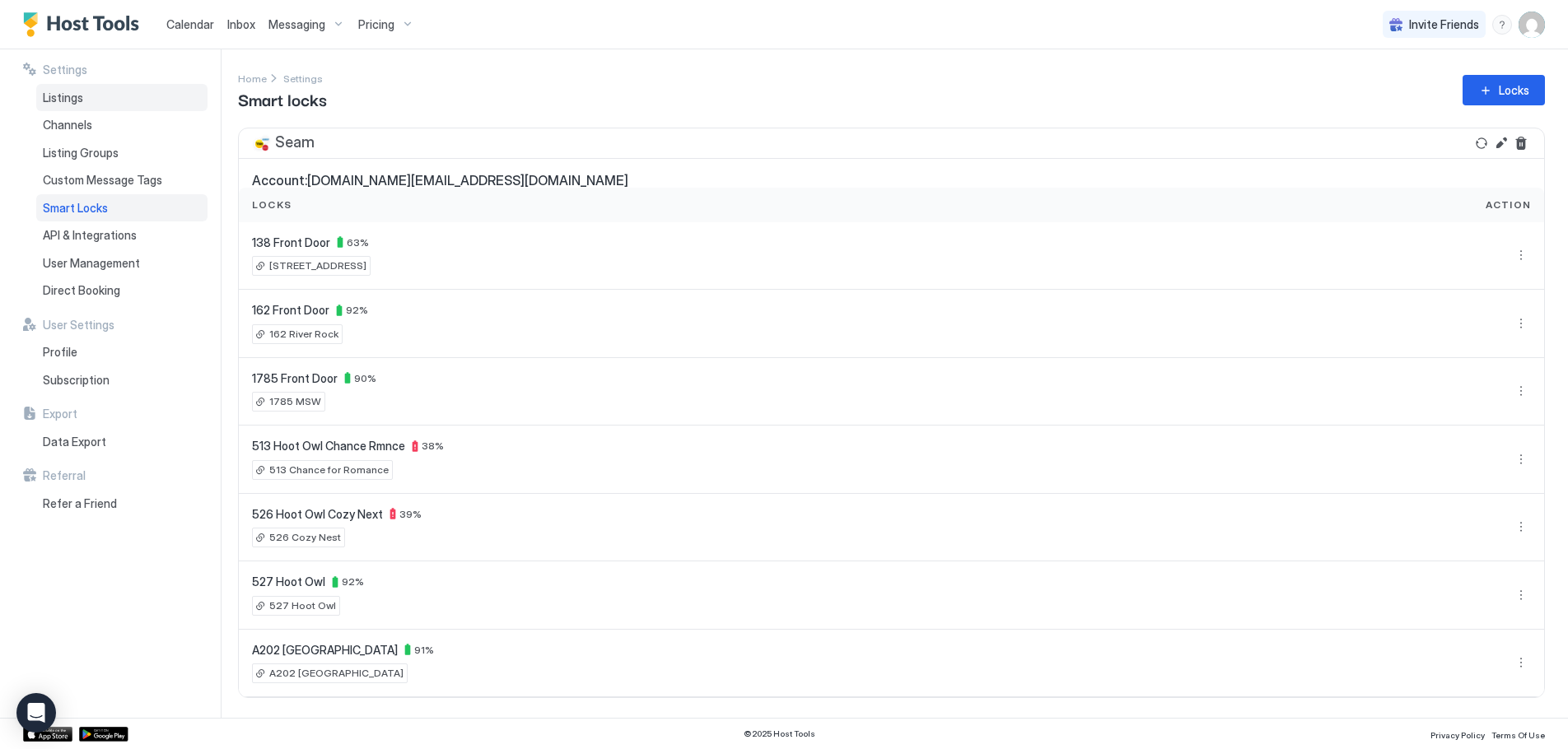
click at [63, 95] on span "Listings" at bounding box center [62, 98] width 40 height 15
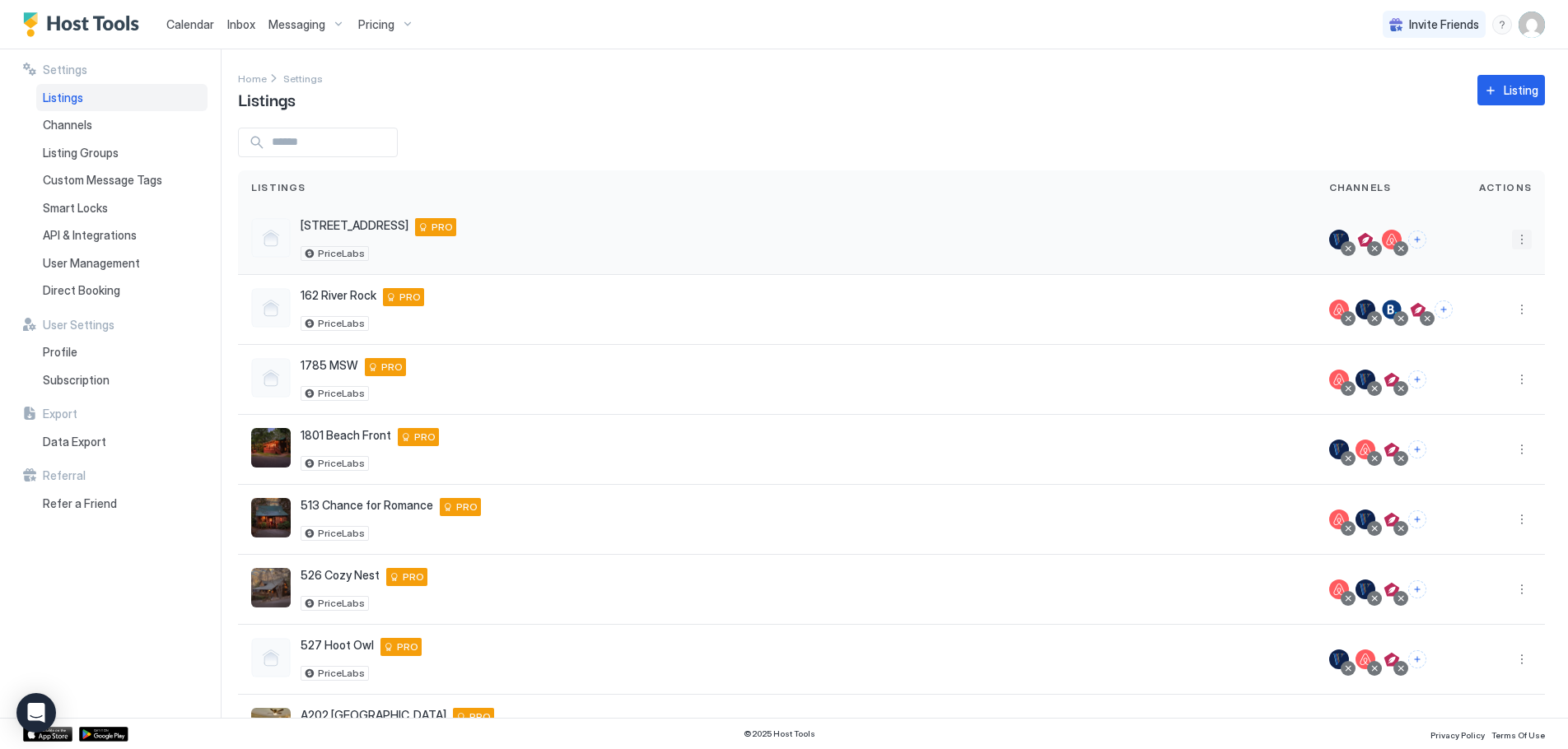
click at [1512, 240] on button "More options" at bounding box center [1522, 239] width 20 height 20
click at [1451, 317] on span "Listing Settings" at bounding box center [1471, 315] width 73 height 13
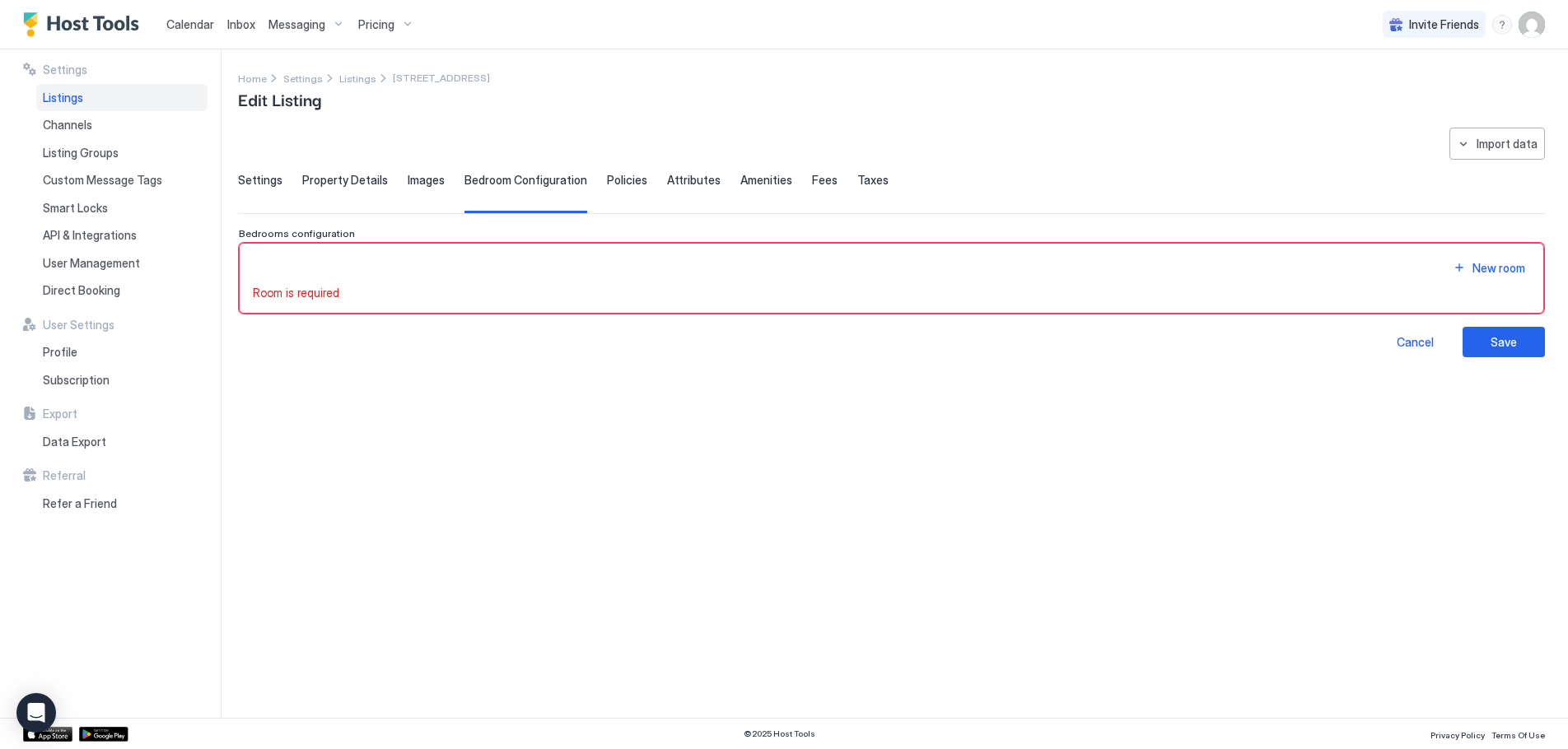
click at [418, 183] on span "Images" at bounding box center [427, 179] width 37 height 15
click at [365, 180] on span "Property Details" at bounding box center [345, 179] width 86 height 15
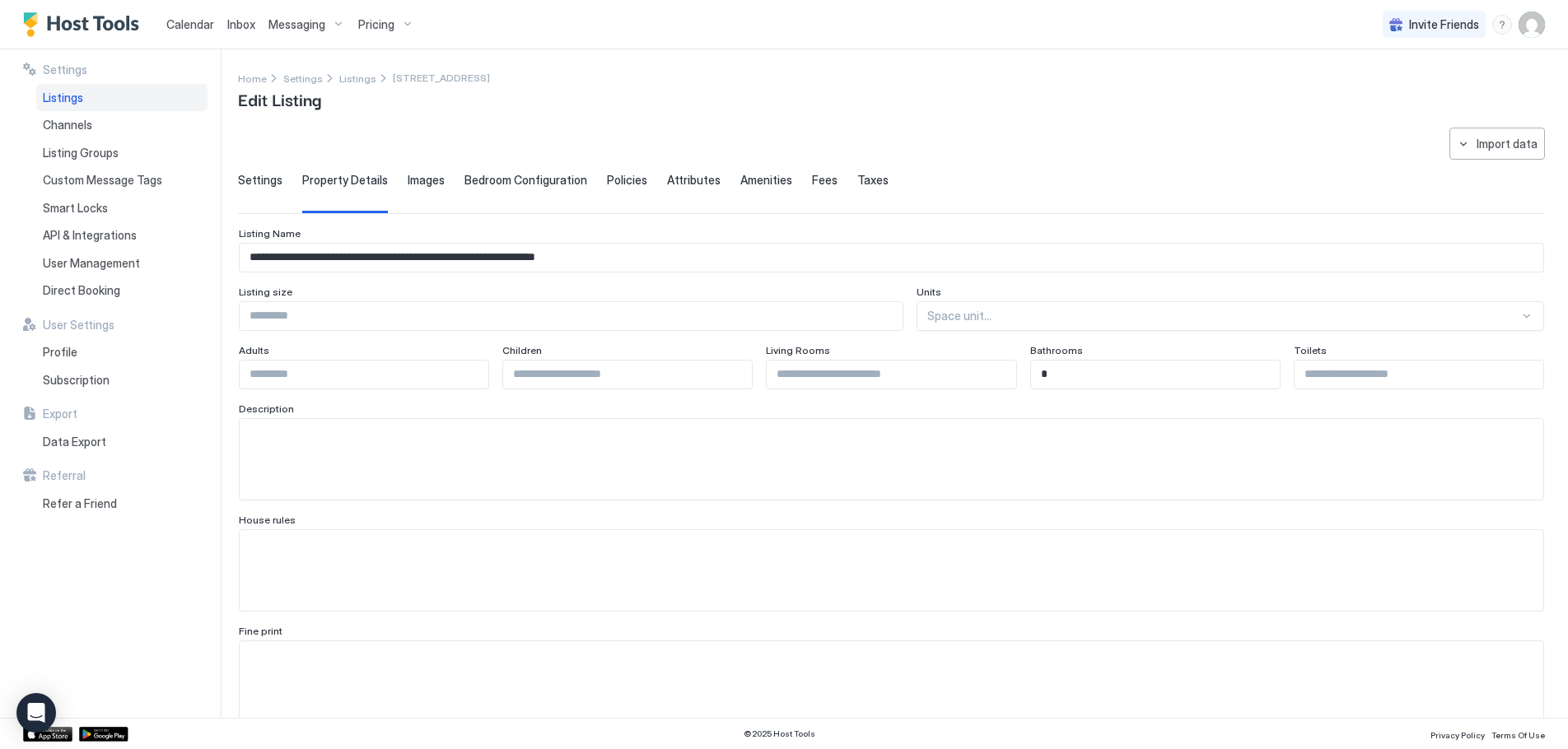
click at [263, 180] on span "Settings" at bounding box center [259, 179] width 44 height 15
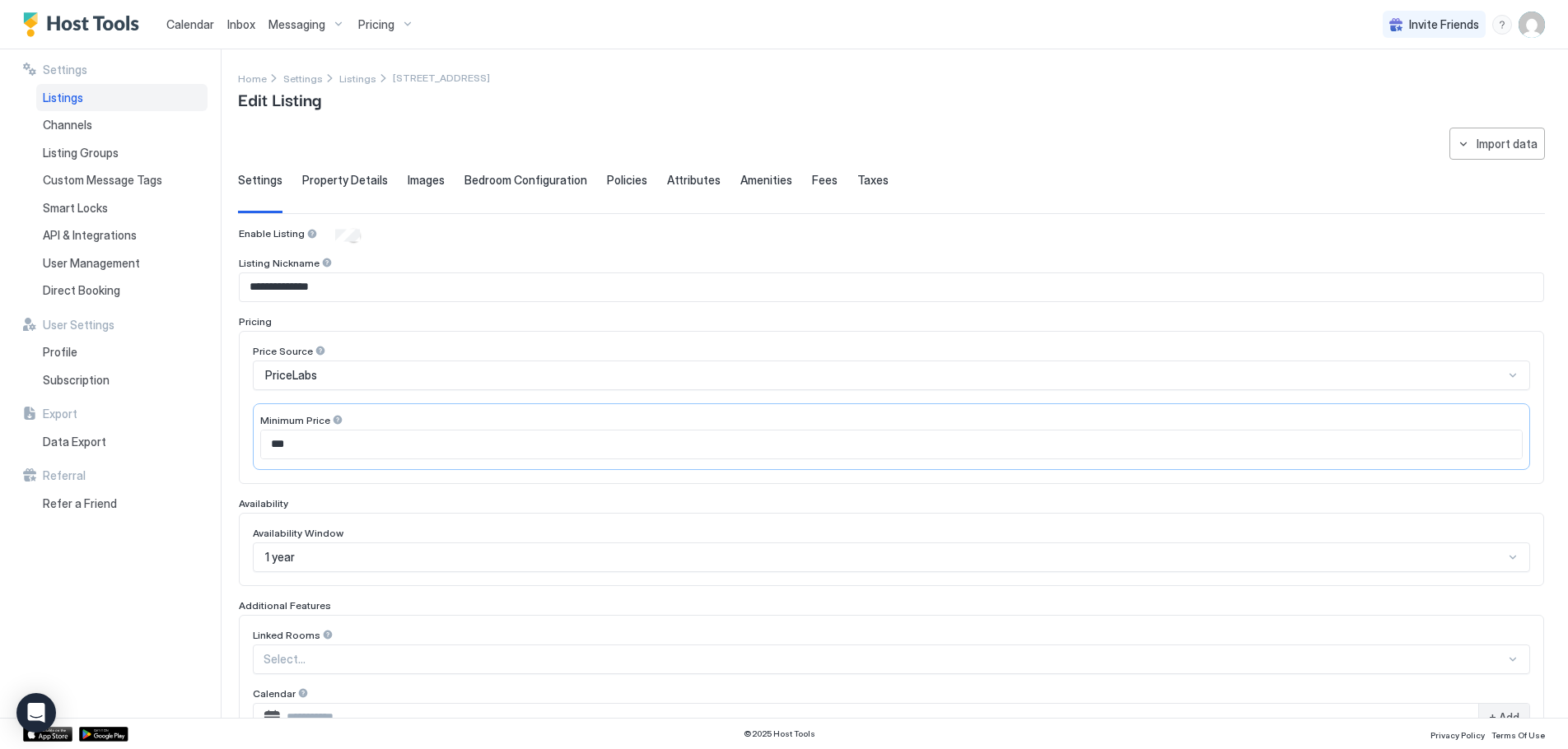
click at [609, 178] on span "Policies" at bounding box center [627, 179] width 40 height 15
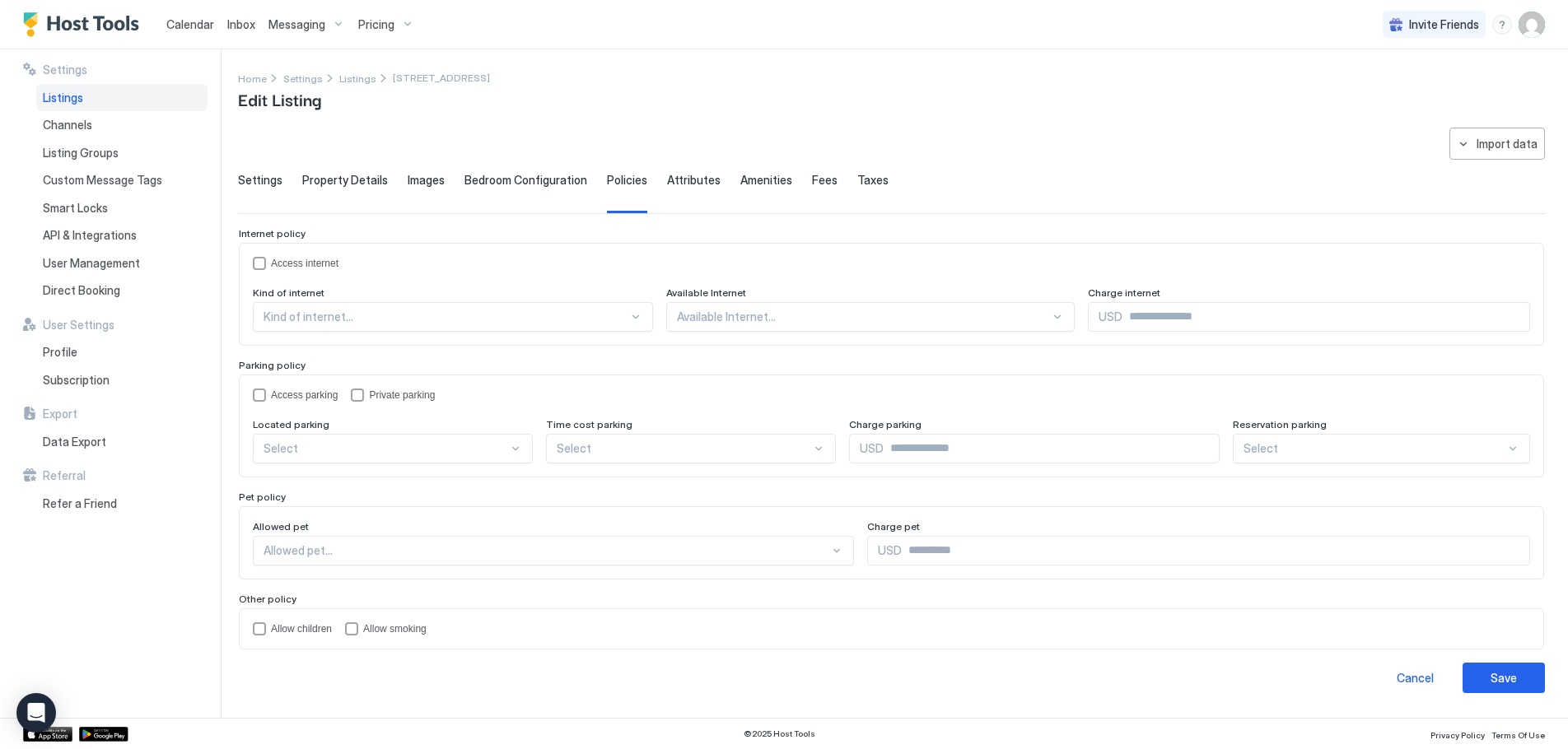
click at [670, 182] on span "Attributes" at bounding box center [694, 179] width 53 height 15
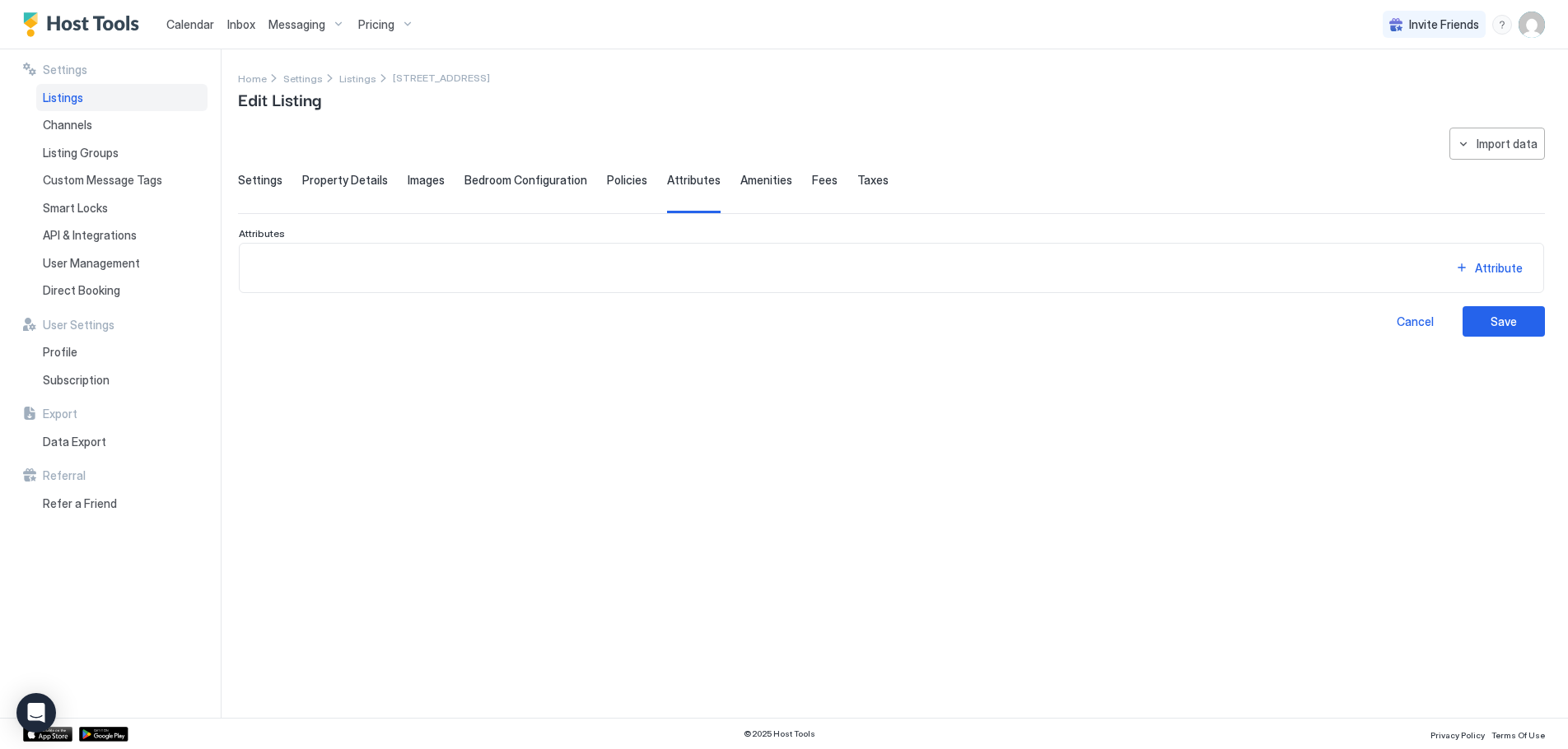
click at [763, 189] on div "Amenities" at bounding box center [766, 192] width 52 height 40
drag, startPoint x: 109, startPoint y: 236, endPoint x: 121, endPoint y: 230, distance: 13.4
click at [108, 236] on span "API & Integrations" at bounding box center [89, 235] width 94 height 15
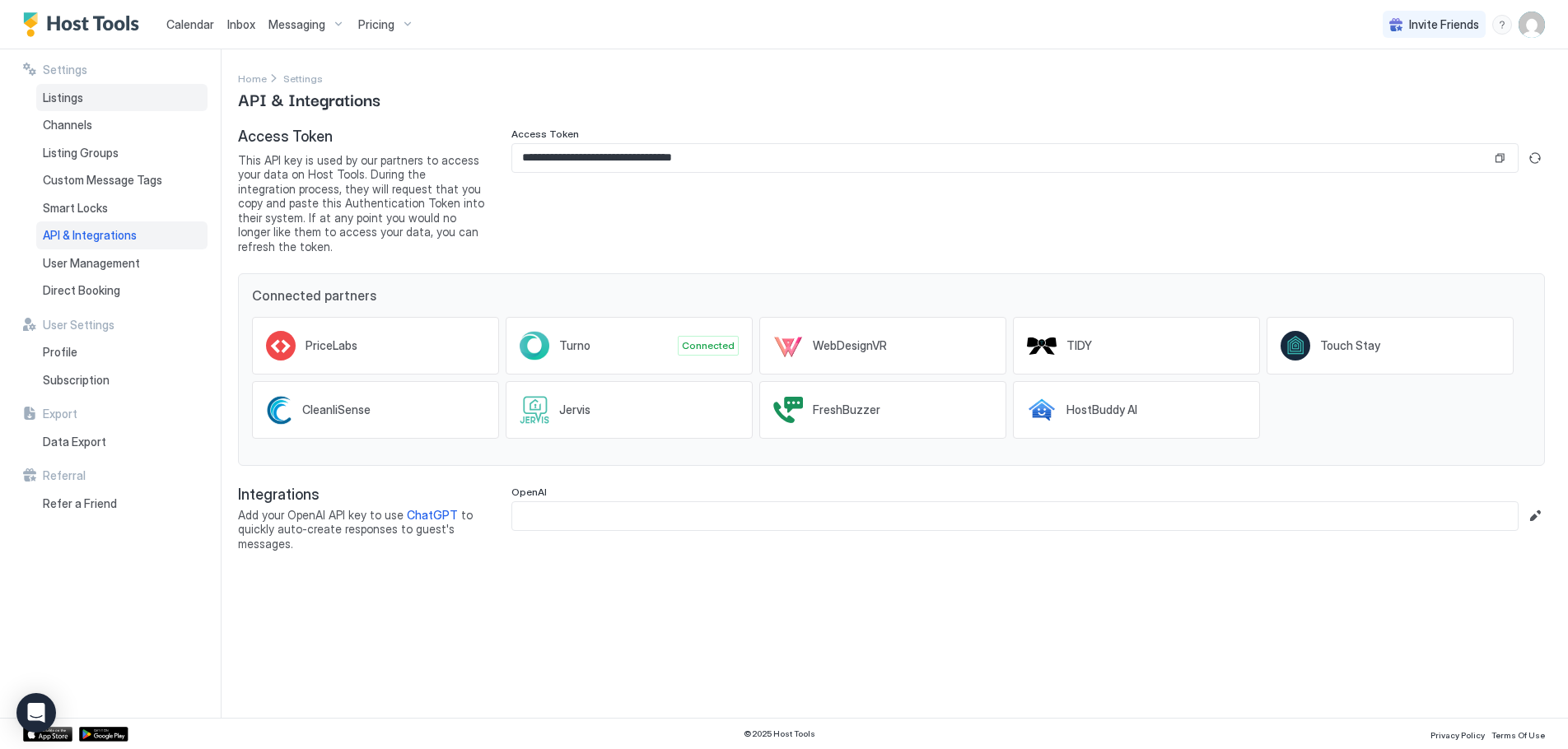
click at [77, 102] on span "Listings" at bounding box center [62, 98] width 40 height 15
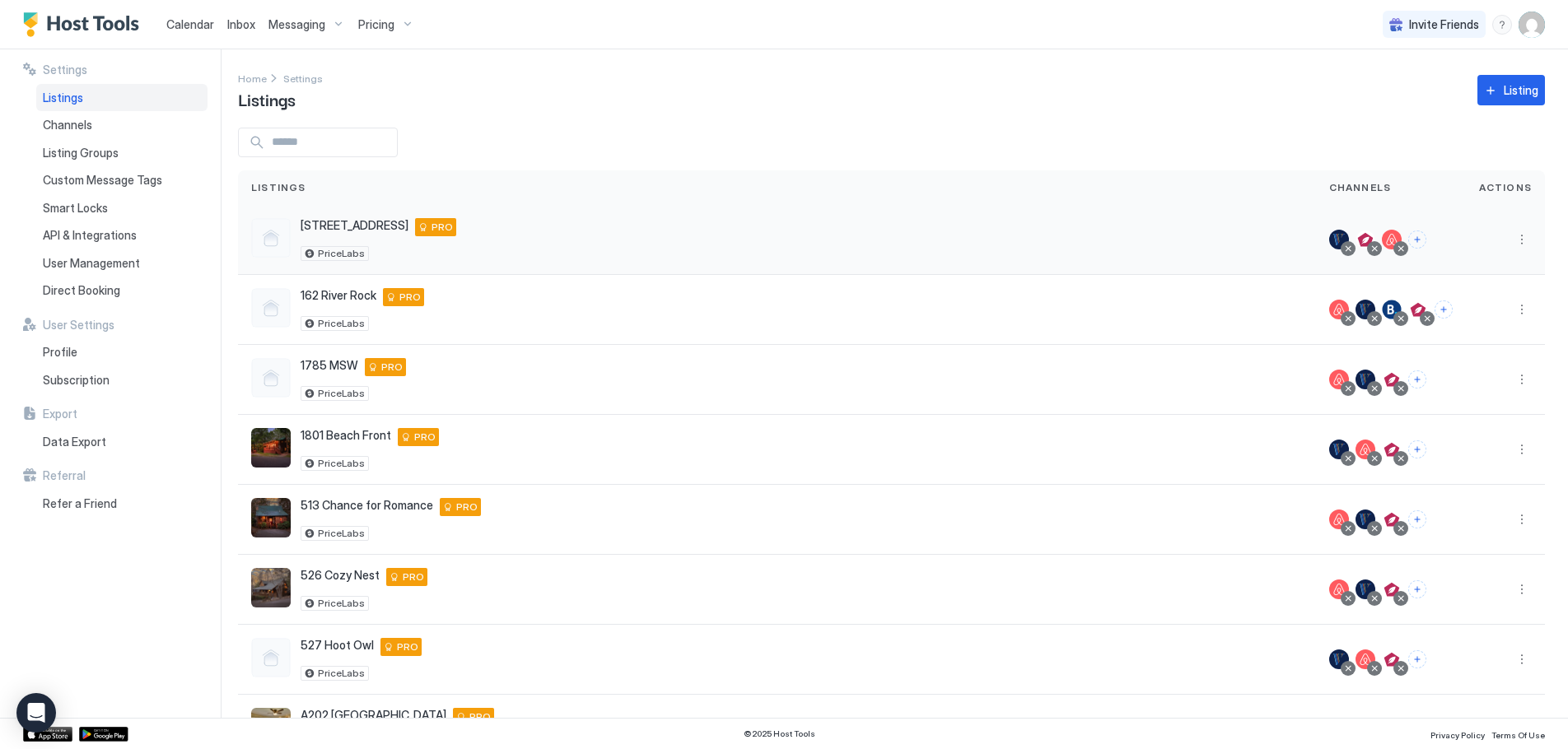
scroll to position [67, 0]
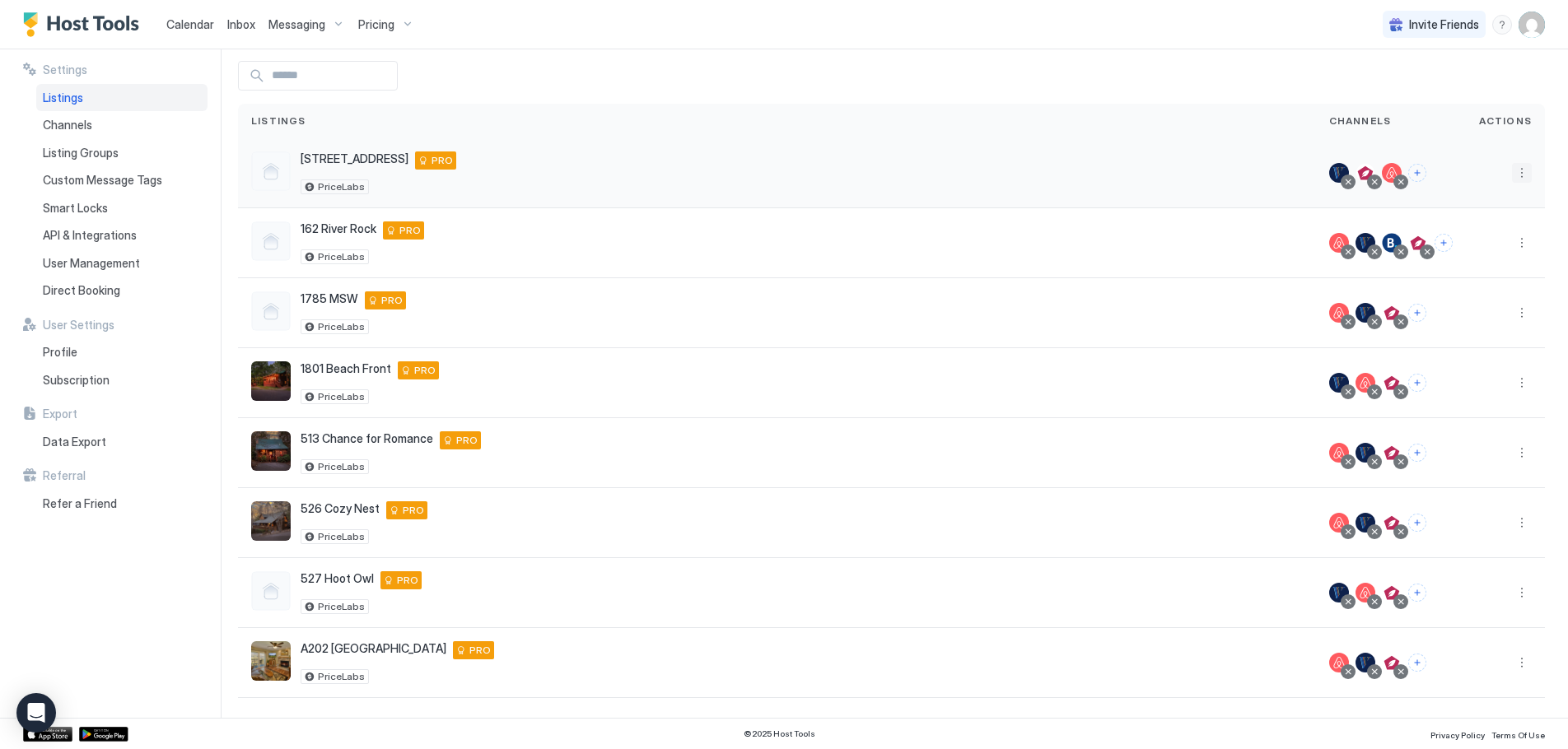
click at [1512, 175] on button "More options" at bounding box center [1522, 172] width 20 height 20
click at [1458, 298] on span "Airbnb Settings" at bounding box center [1469, 302] width 73 height 13
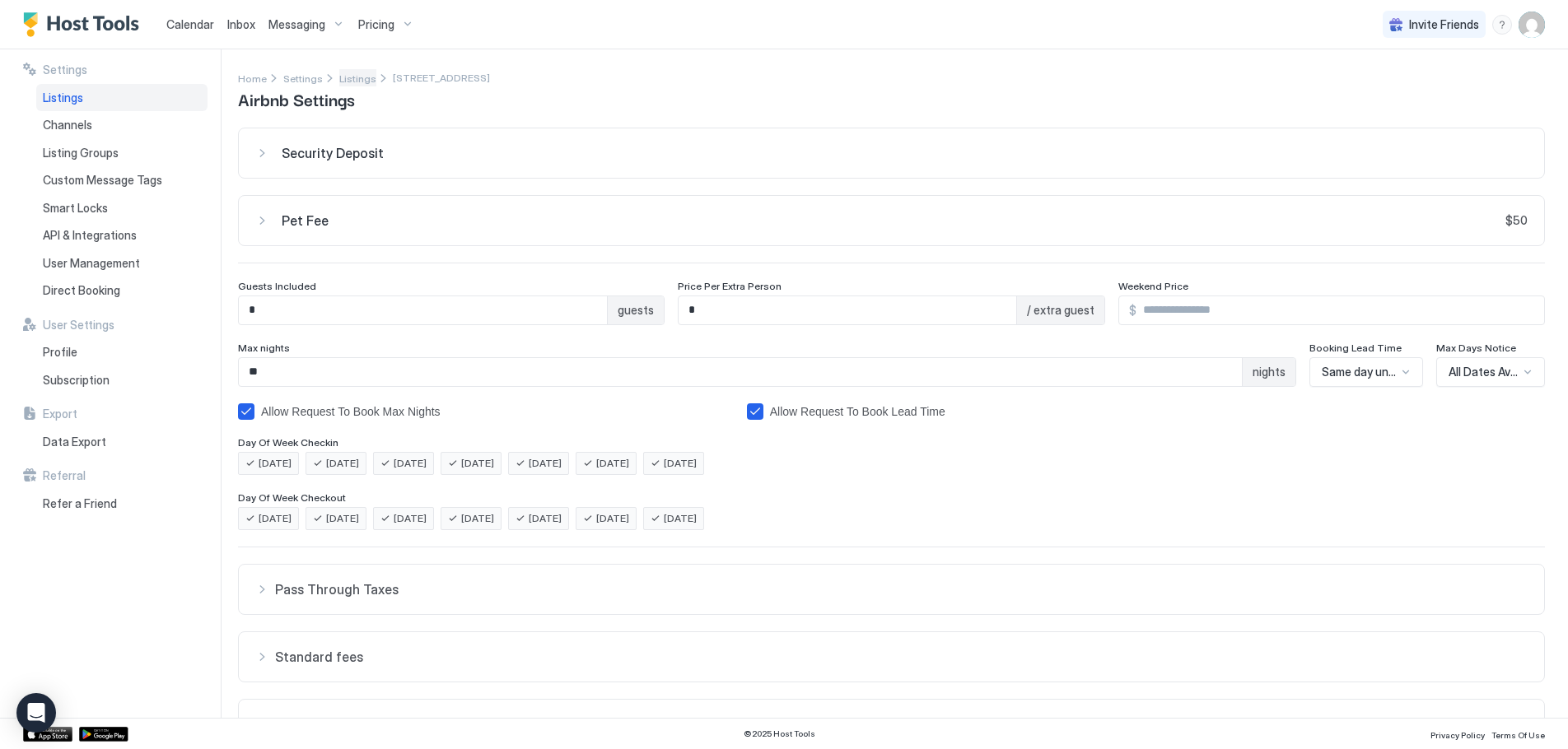
click at [343, 82] on span "Listings" at bounding box center [358, 79] width 37 height 13
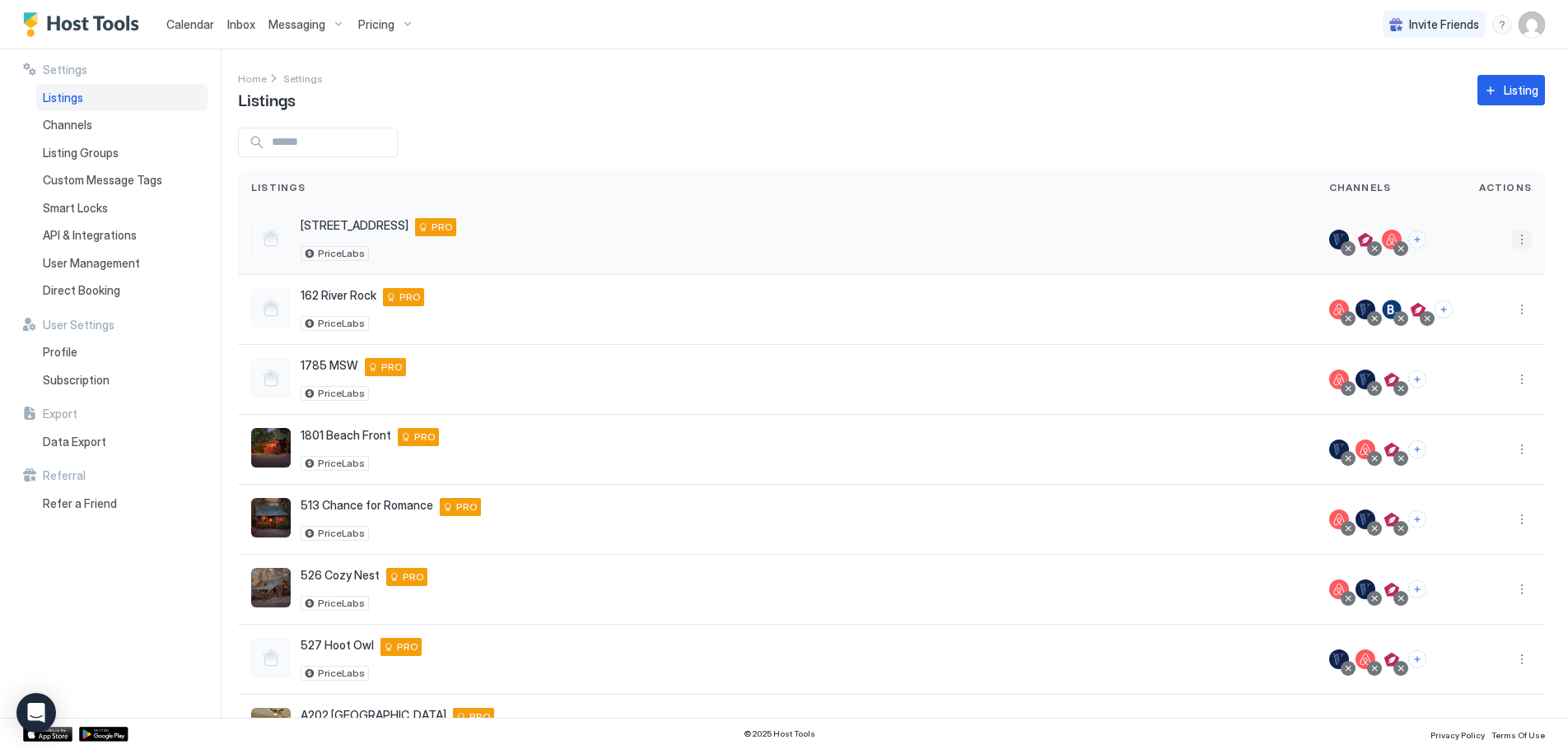
click at [1512, 239] on button "More options" at bounding box center [1522, 239] width 20 height 20
click at [1462, 315] on span "Listing Settings" at bounding box center [1471, 315] width 73 height 13
